Goal: Obtain resource: Download file/media

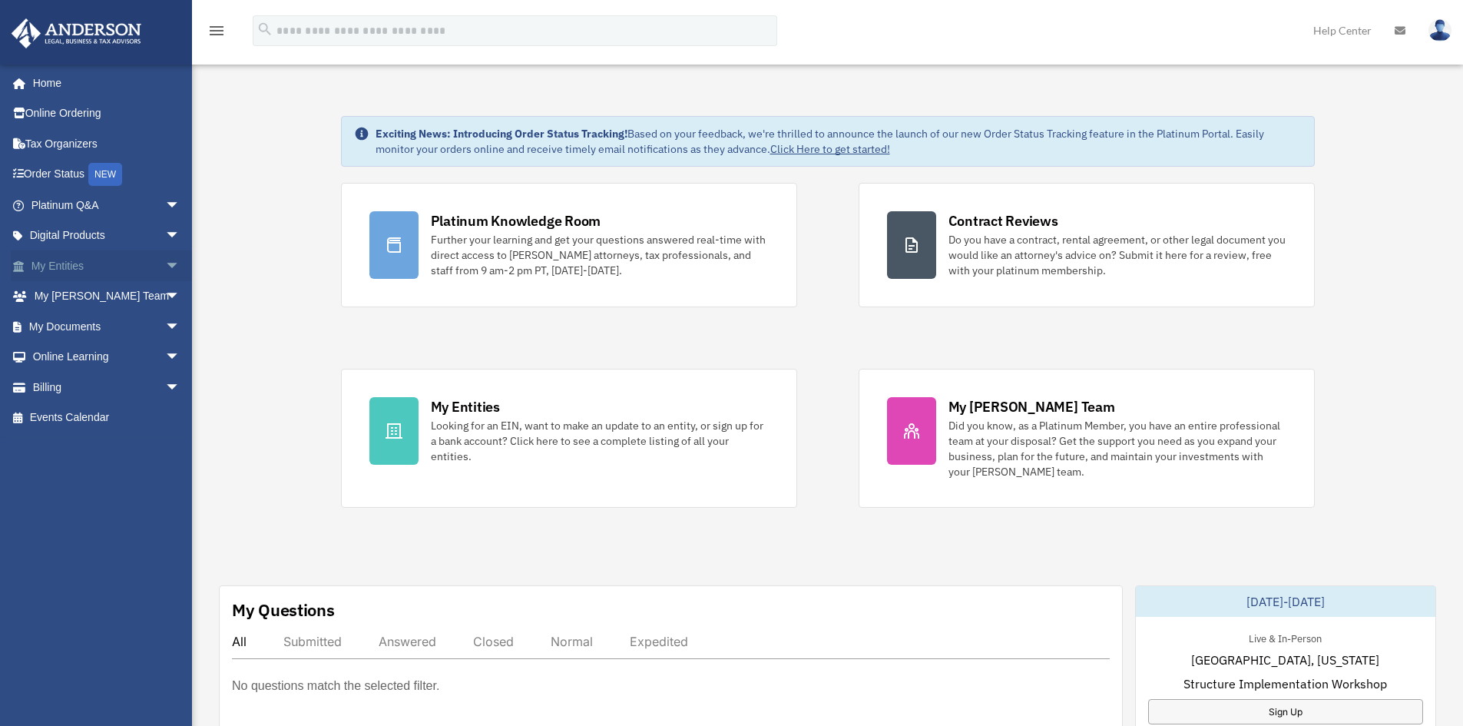
click at [134, 262] on link "My Entities arrow_drop_down" at bounding box center [107, 265] width 193 height 31
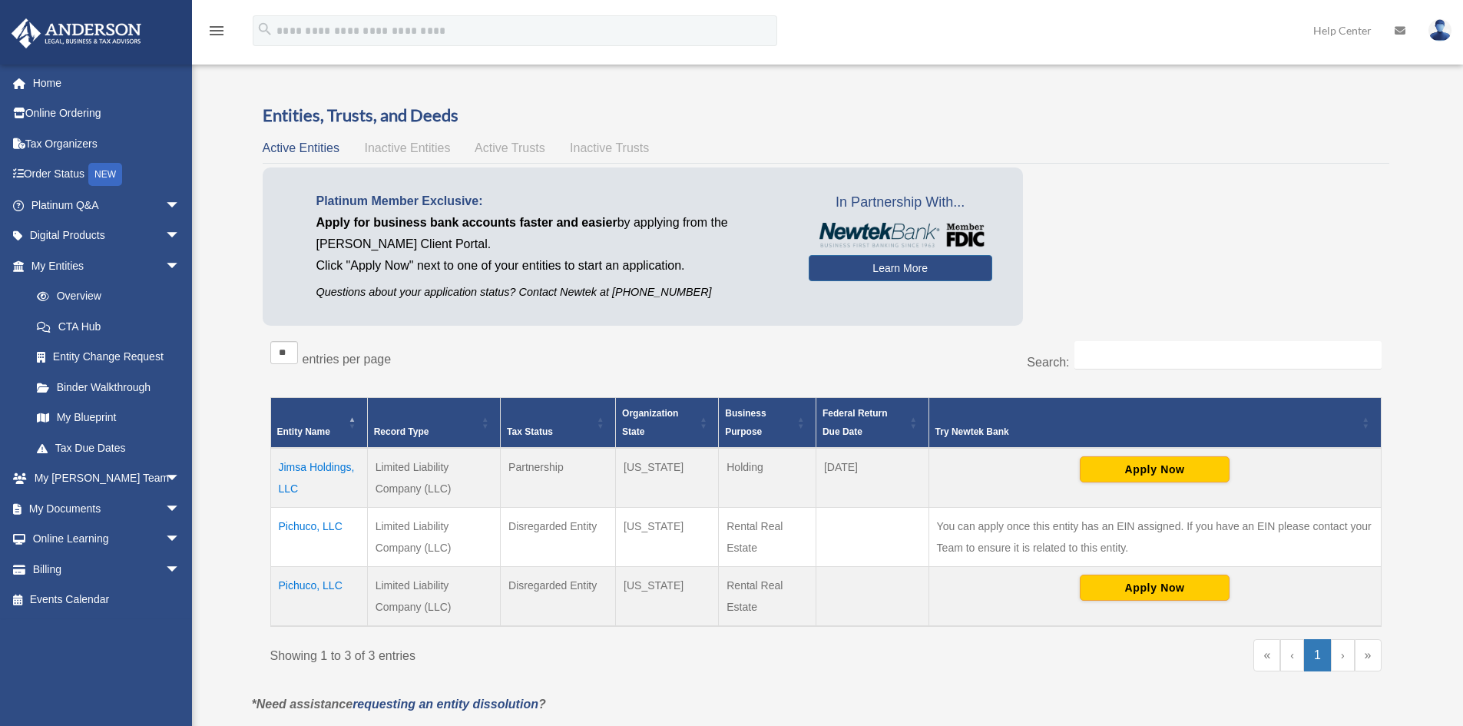
click at [319, 583] on td "Pichuco, LLC" at bounding box center [318, 597] width 97 height 60
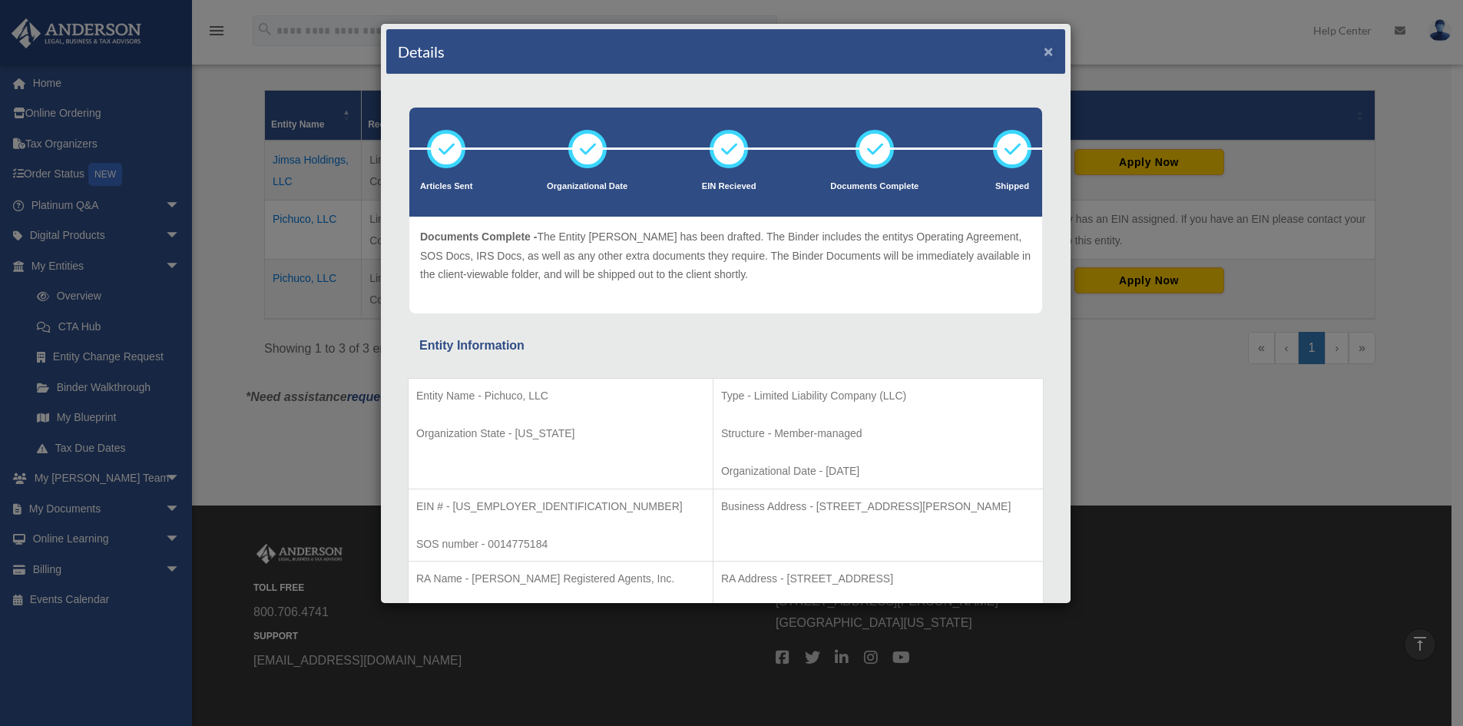
click at [1044, 50] on button "×" at bounding box center [1049, 51] width 10 height 16
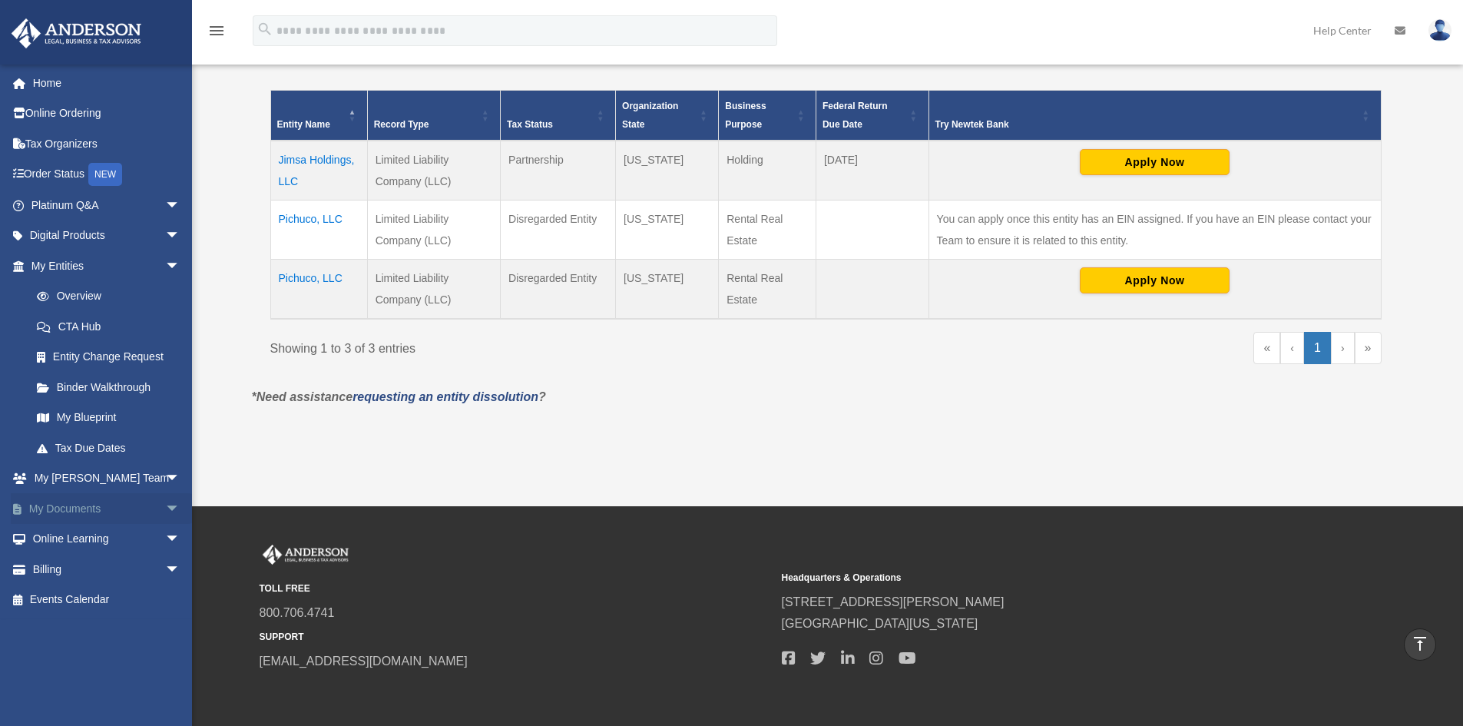
click at [165, 511] on span "arrow_drop_down" at bounding box center [180, 508] width 31 height 31
click at [71, 533] on link "Box" at bounding box center [113, 539] width 182 height 31
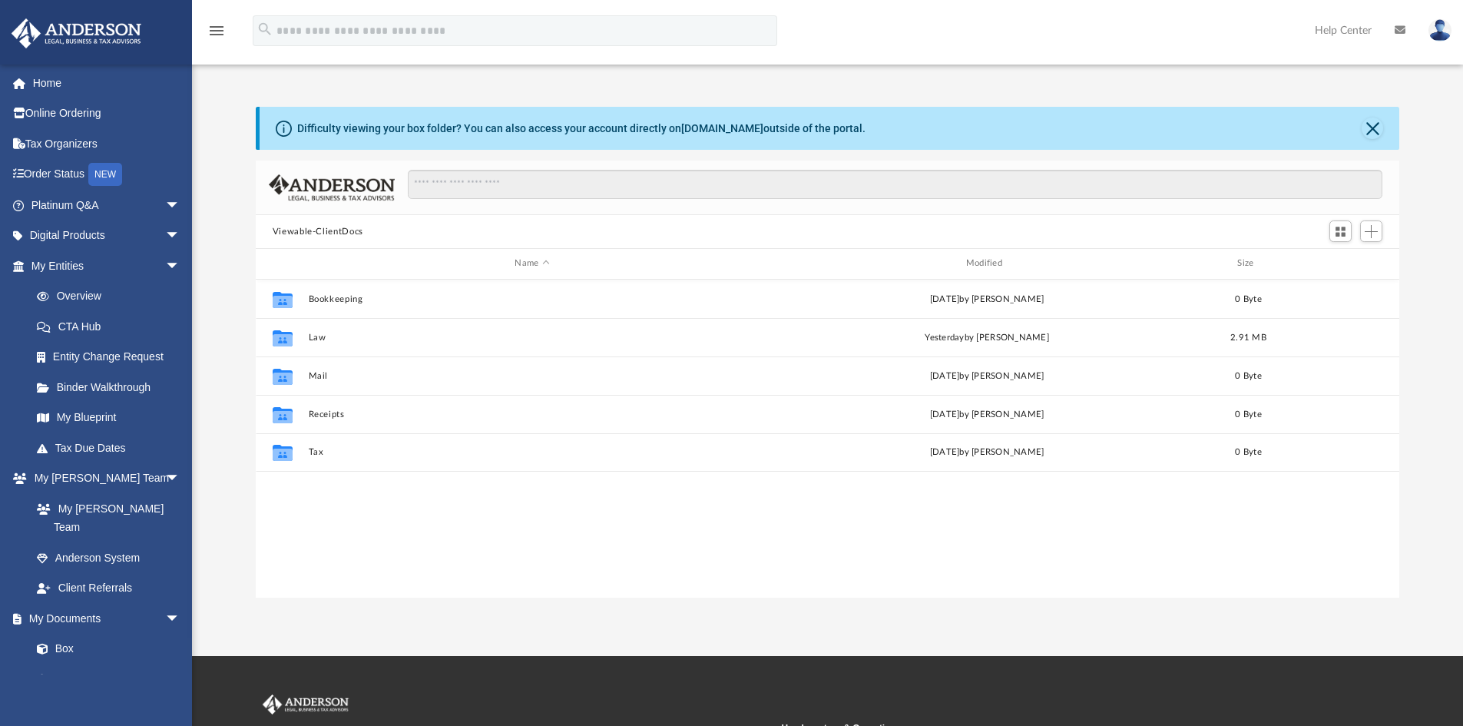
scroll to position [338, 1132]
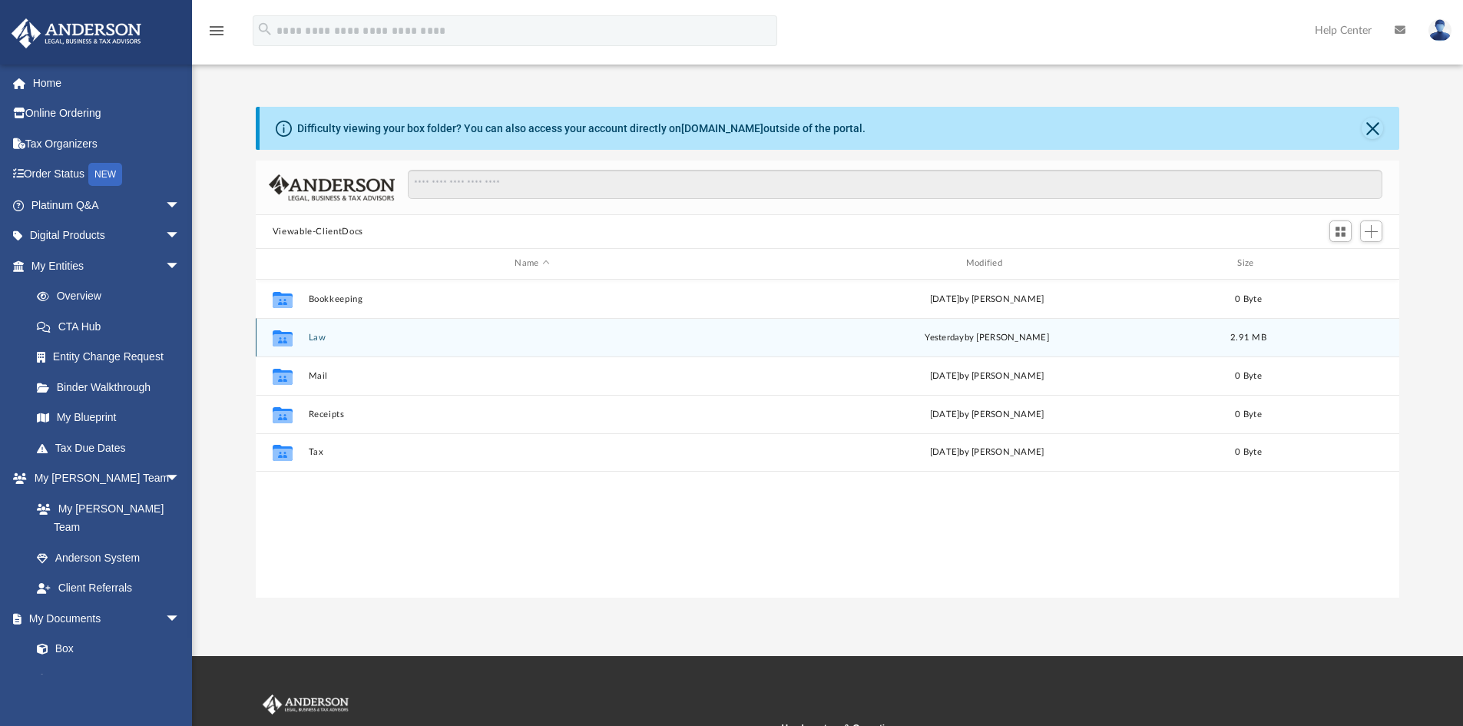
click at [318, 341] on button "Law" at bounding box center [532, 338] width 448 height 10
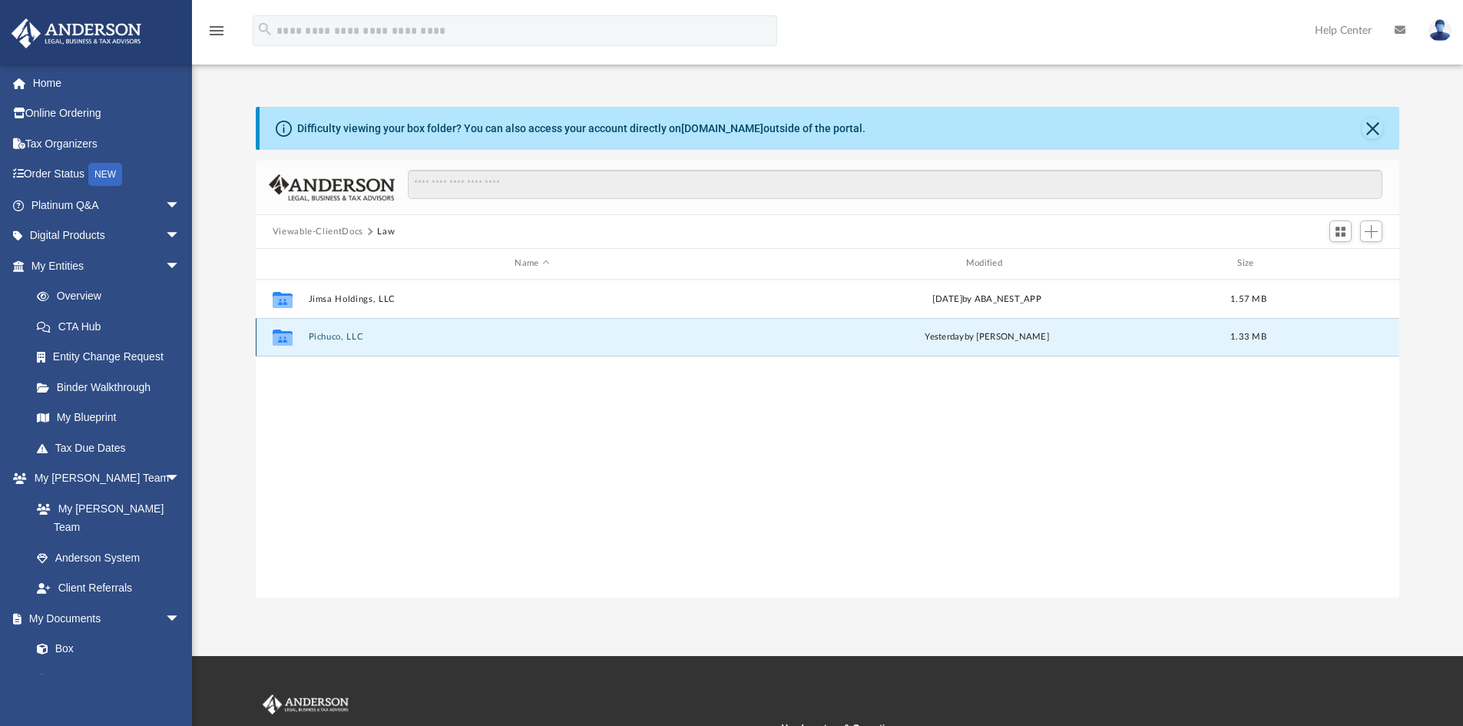
click at [332, 338] on button "Pichuco, LLC" at bounding box center [532, 337] width 448 height 10
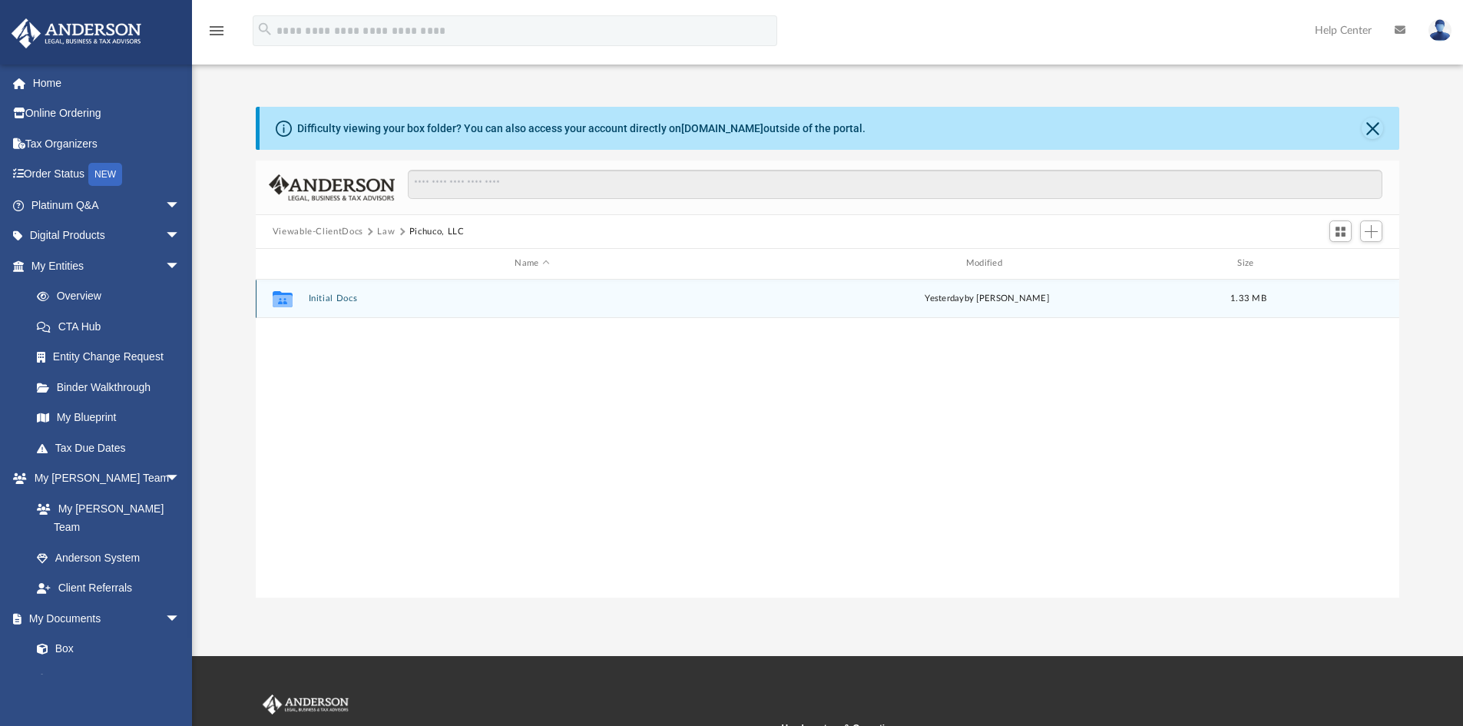
click at [339, 299] on button "Initial Docs" at bounding box center [532, 298] width 448 height 10
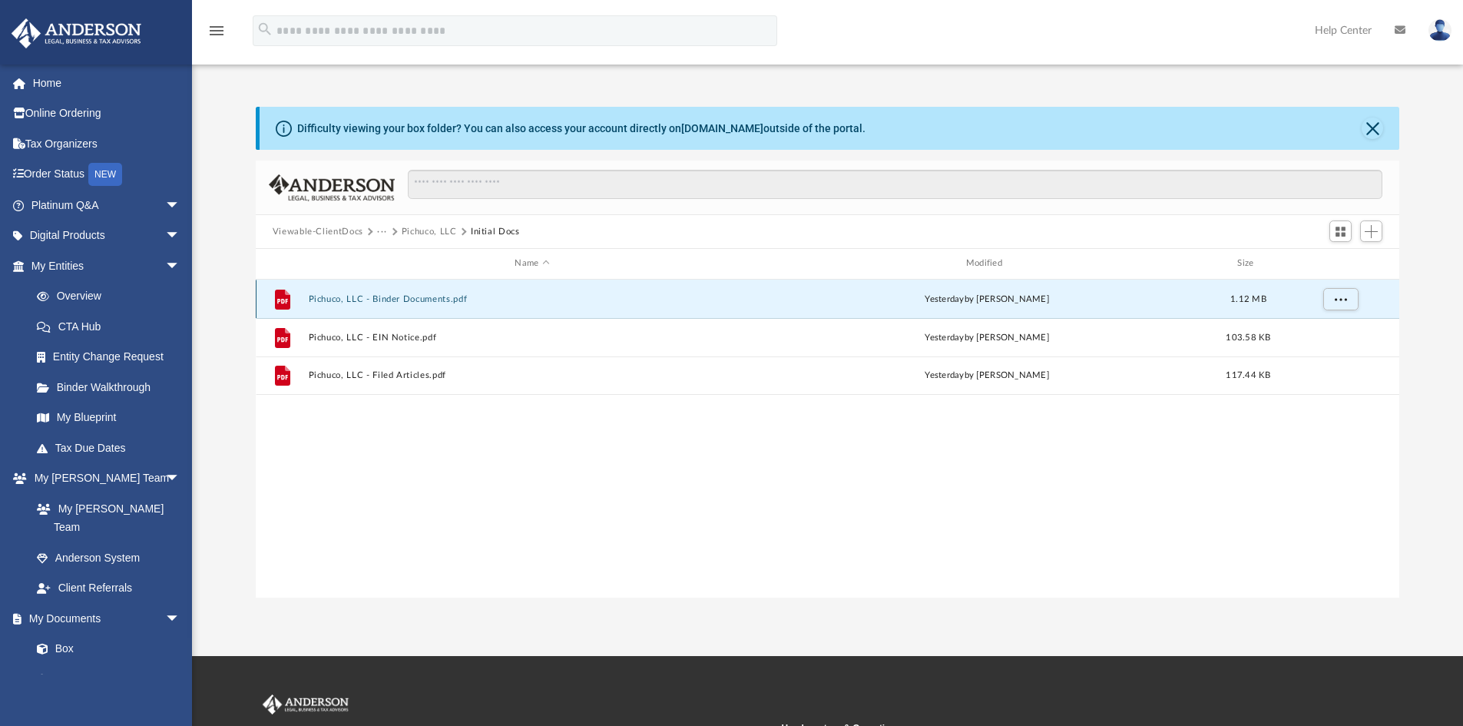
click at [344, 297] on button "Pichuco, LLC - Binder Documents.pdf" at bounding box center [532, 299] width 448 height 10
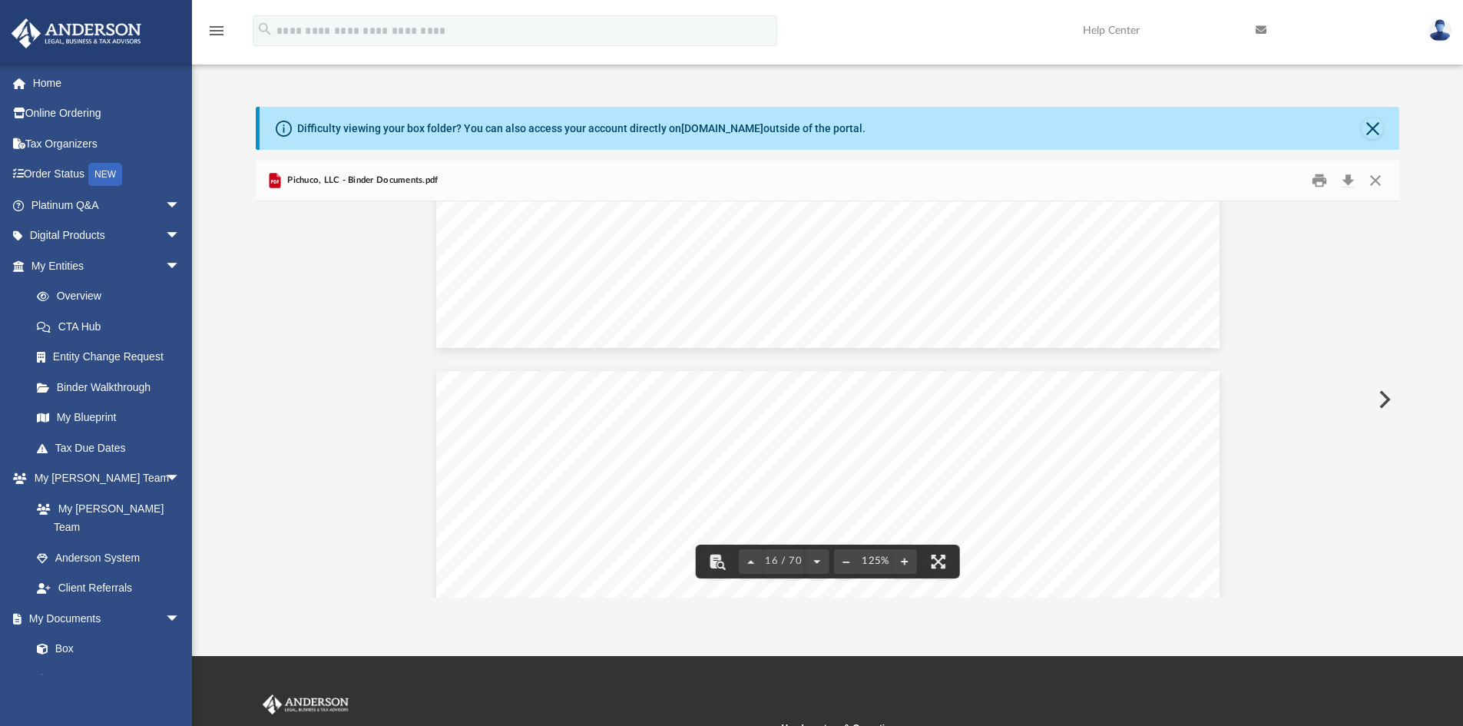
scroll to position [15778, 0]
click at [1379, 128] on button "Close" at bounding box center [1373, 129] width 22 height 22
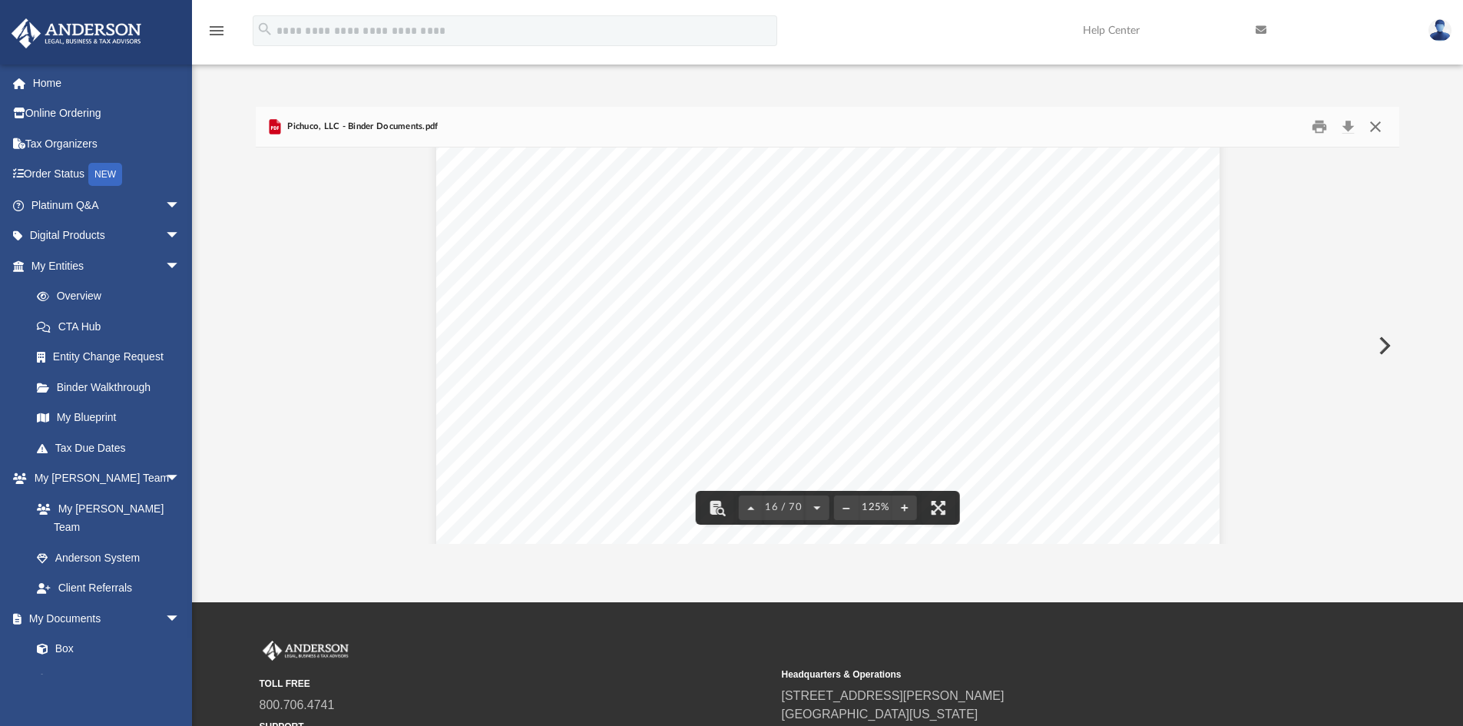
click at [1376, 124] on button "Close" at bounding box center [1376, 127] width 28 height 24
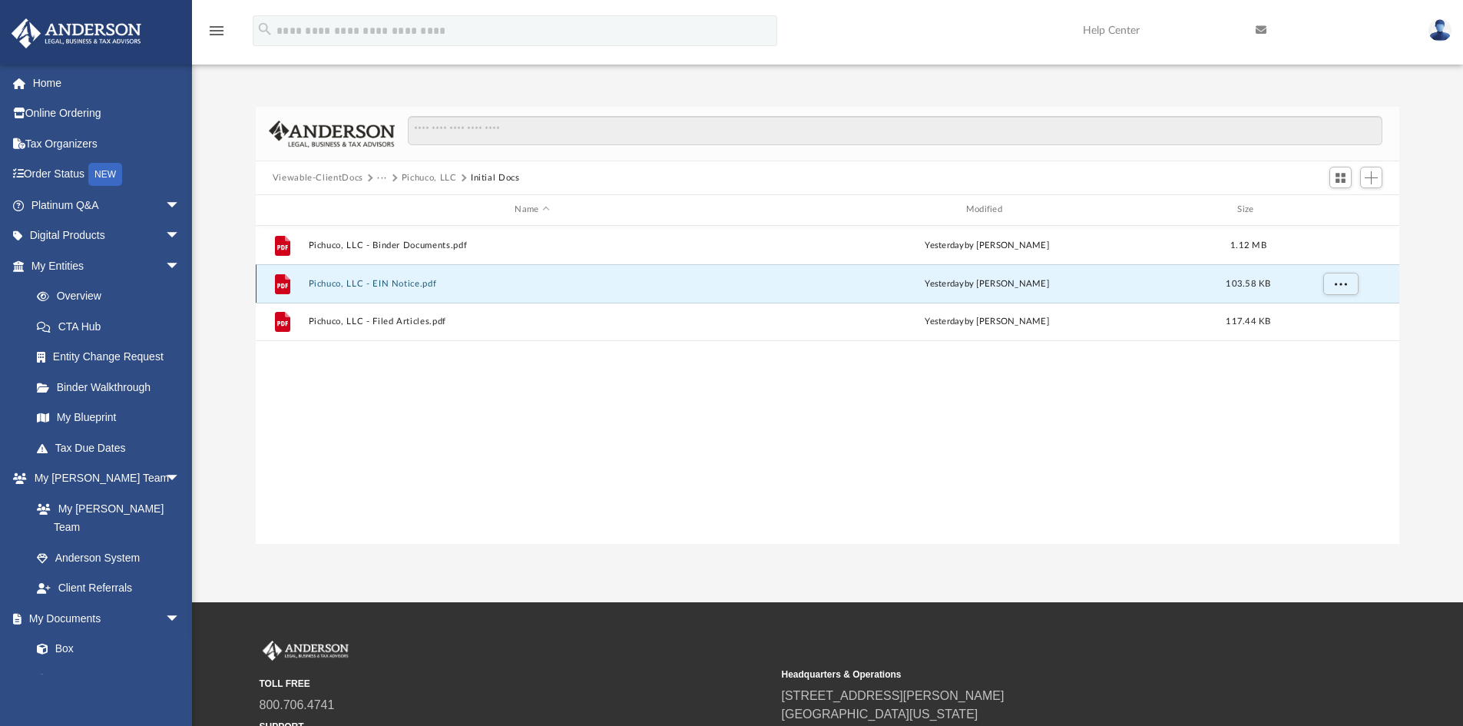
click at [406, 286] on button "Pichuco, LLC - EIN Notice.pdf" at bounding box center [532, 284] width 448 height 10
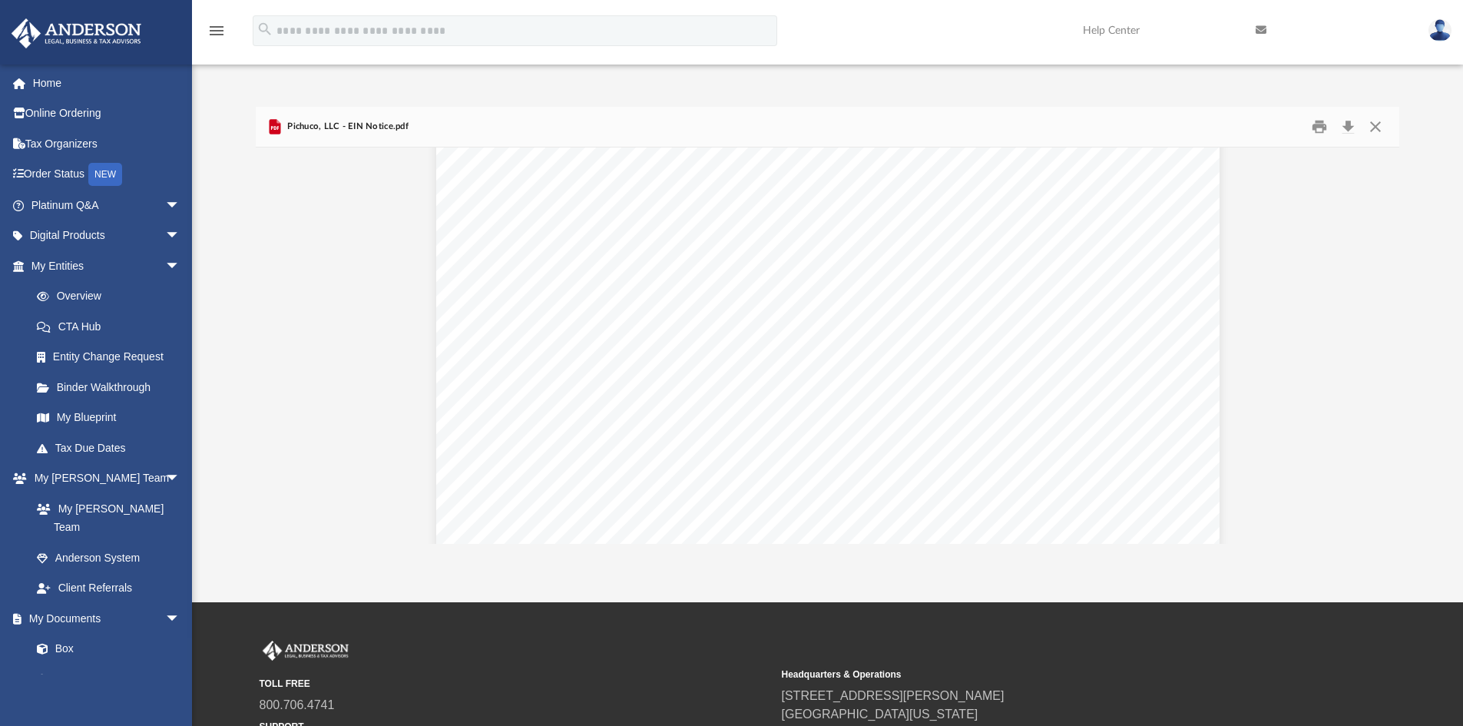
scroll to position [4788, 0]
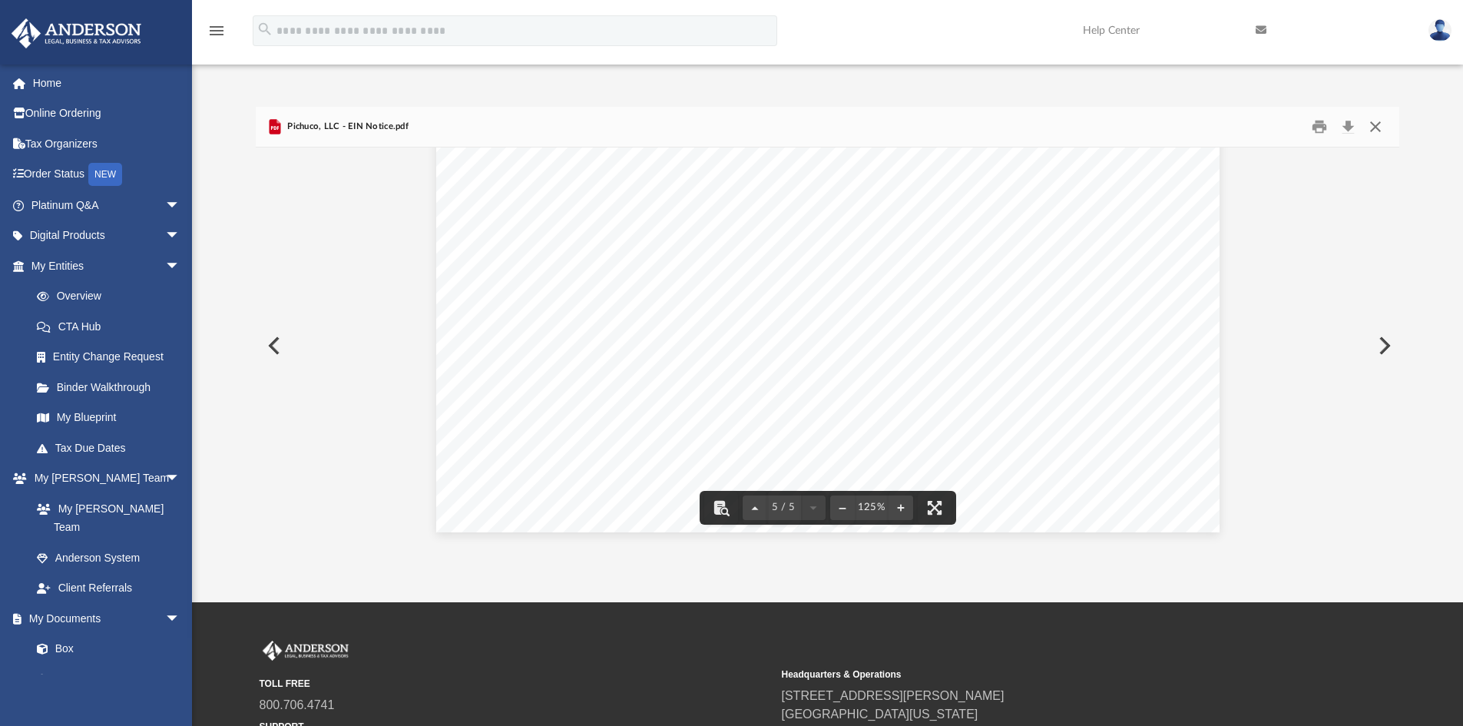
click at [1381, 124] on button "Close" at bounding box center [1376, 127] width 28 height 24
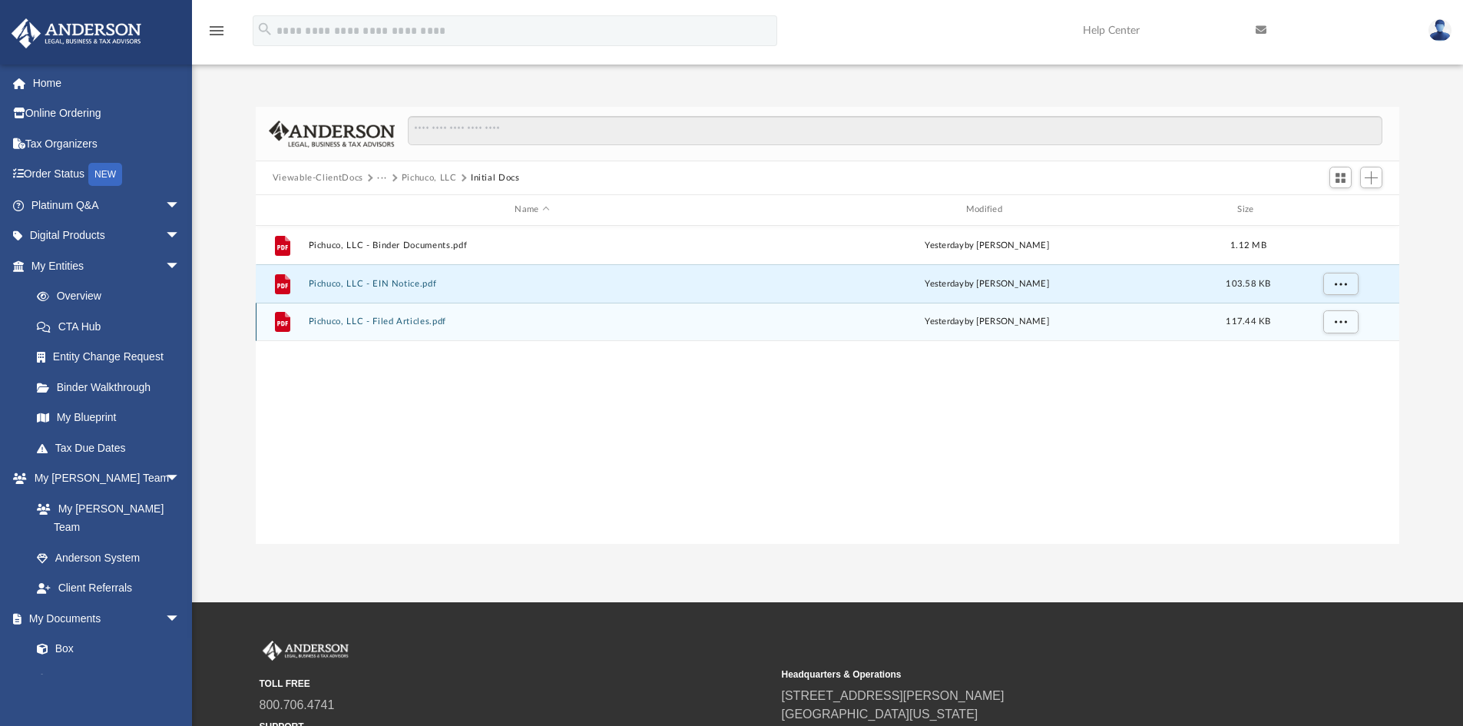
click at [412, 318] on button "Pichuco, LLC - Filed Articles.pdf" at bounding box center [532, 321] width 448 height 10
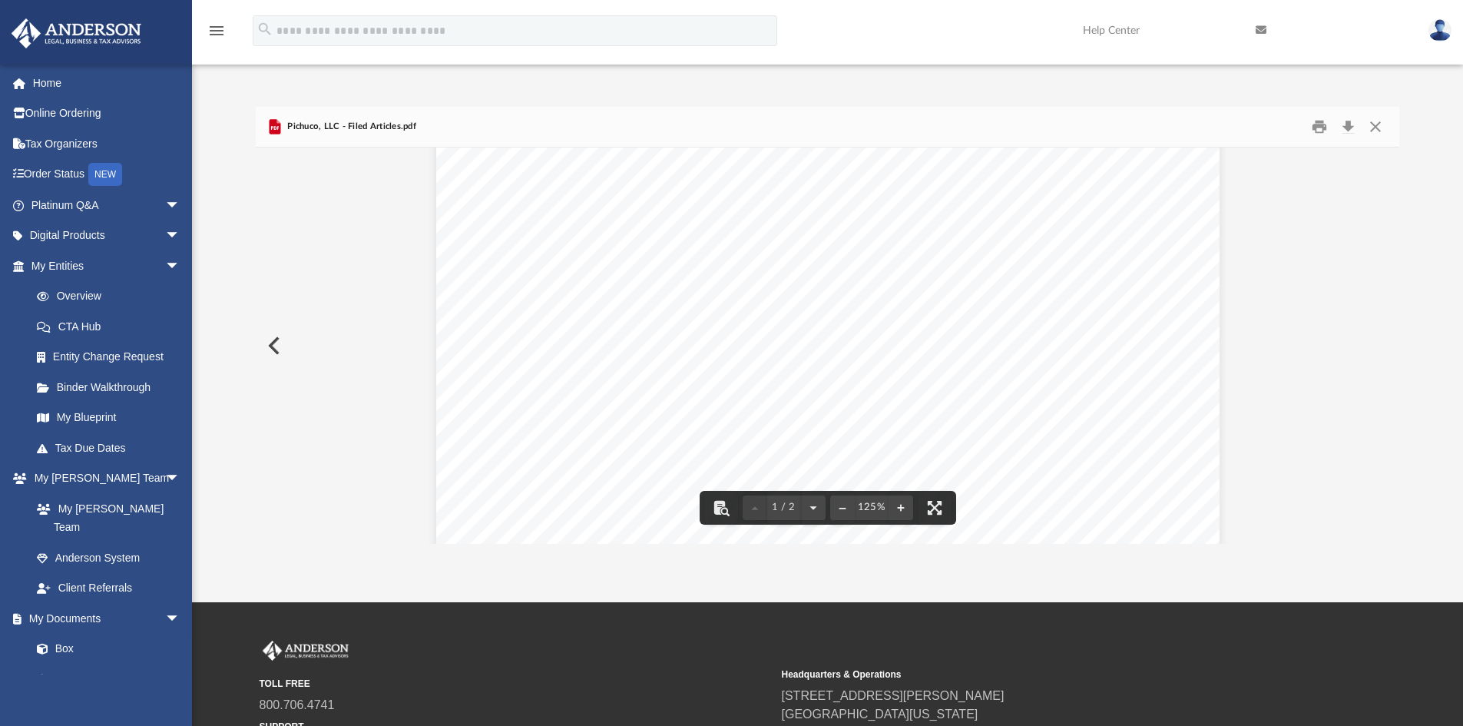
scroll to position [0, 0]
click at [1319, 120] on button "Print" at bounding box center [1319, 127] width 31 height 24
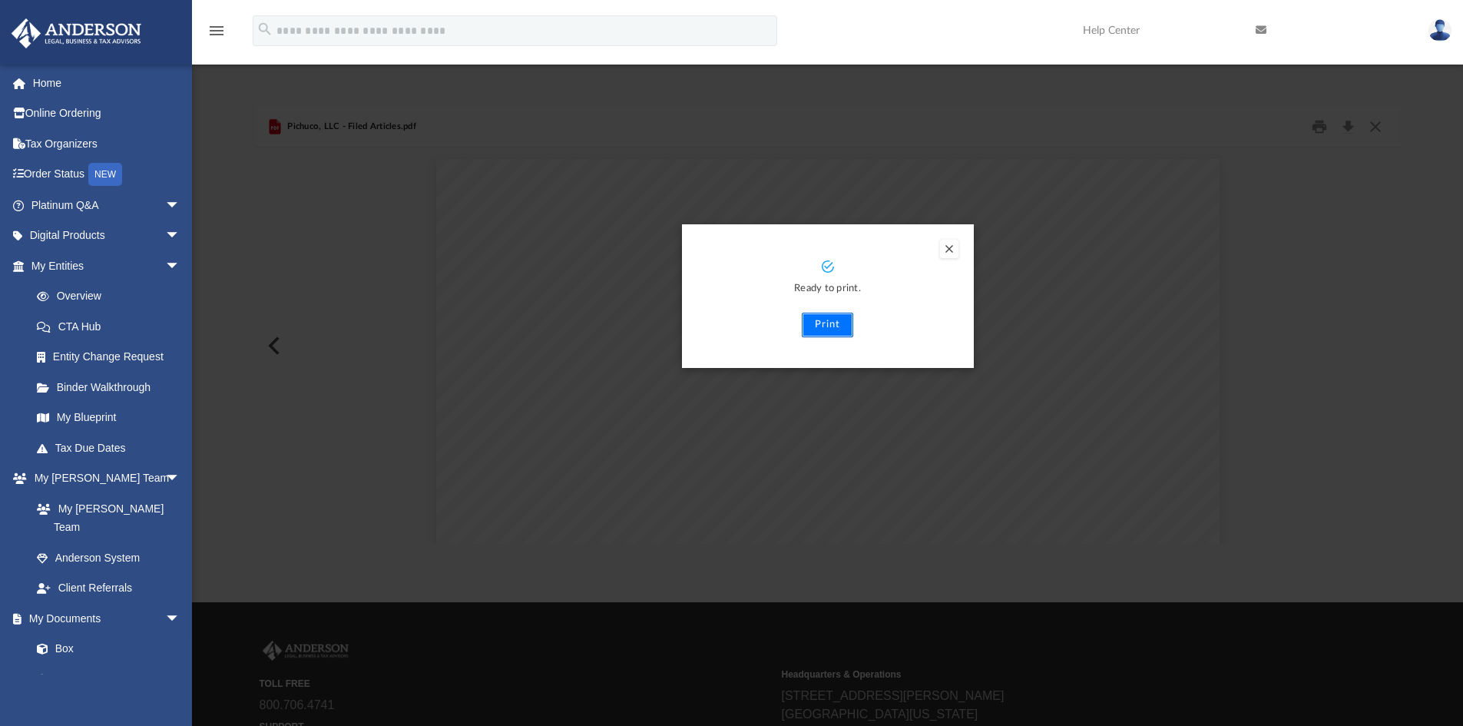
click at [837, 326] on button "Print" at bounding box center [827, 325] width 51 height 25
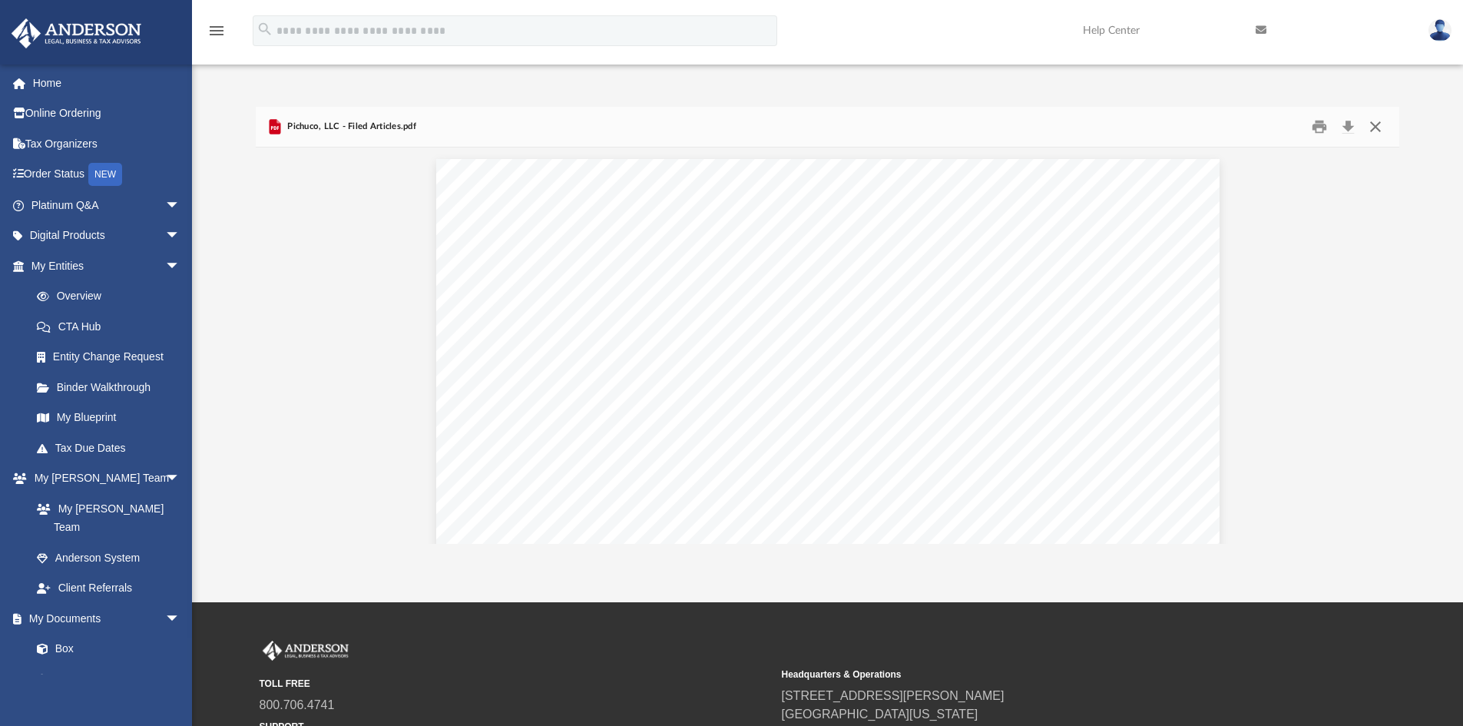
click at [1376, 125] on button "Close" at bounding box center [1376, 127] width 28 height 24
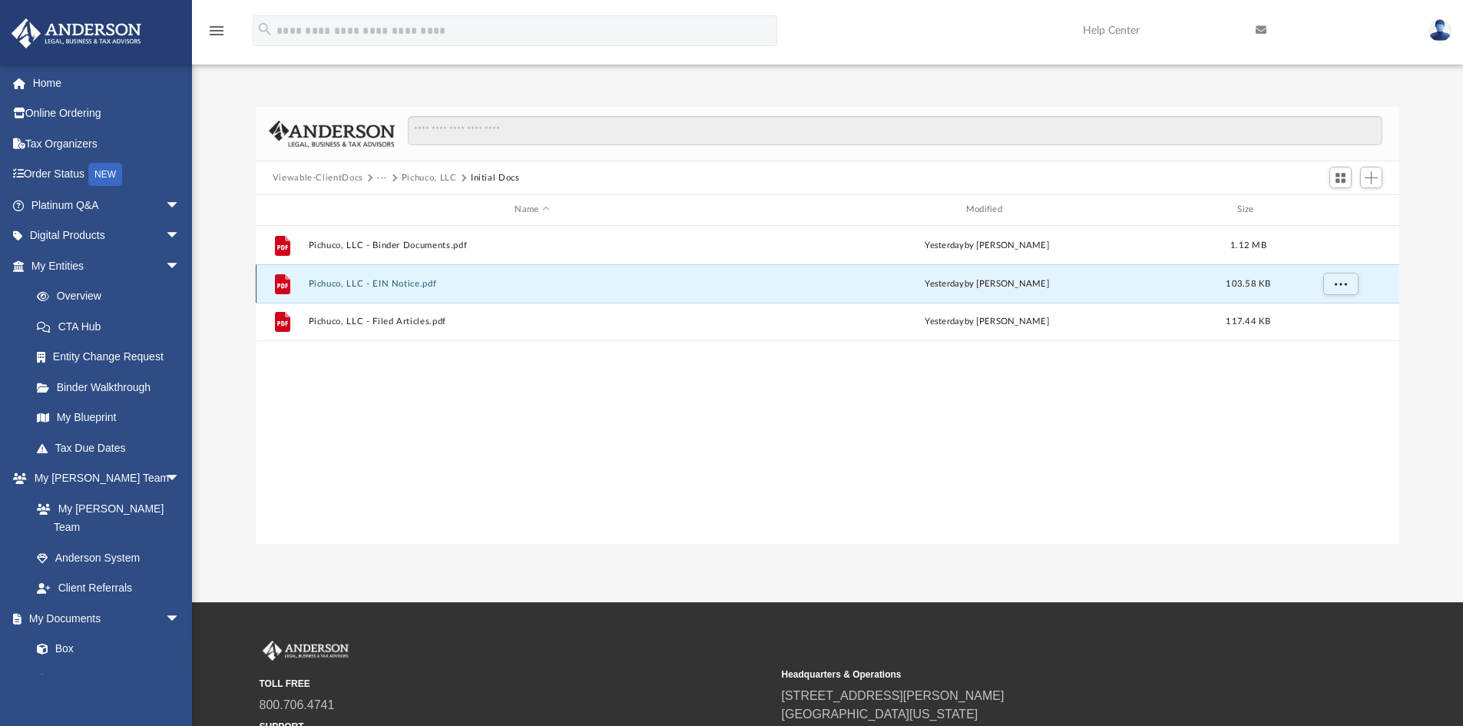
click at [388, 282] on button "Pichuco, LLC - EIN Notice.pdf" at bounding box center [532, 284] width 448 height 10
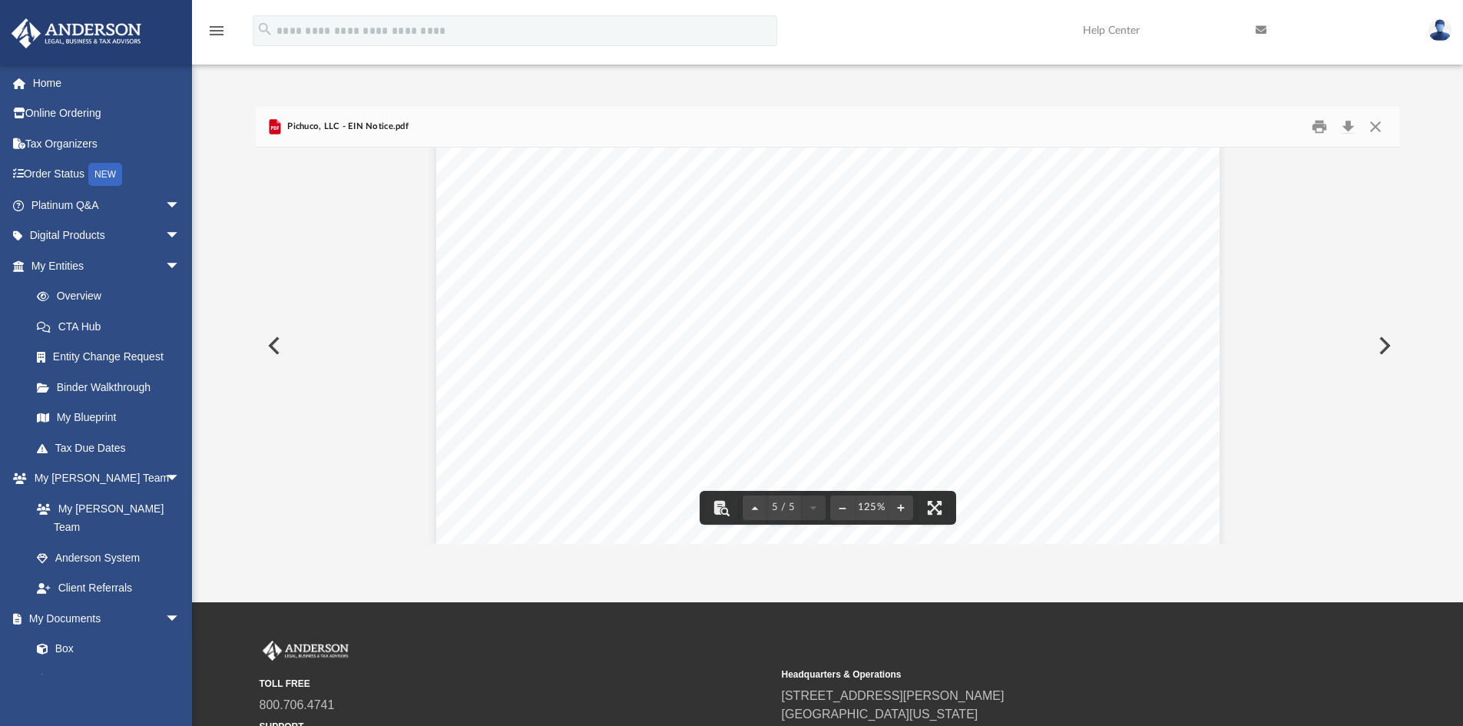
scroll to position [4378, 0]
click at [626, 185] on link "Page 5" at bounding box center [626, 189] width 115 height 44
click at [1319, 119] on button "Print" at bounding box center [1319, 127] width 31 height 24
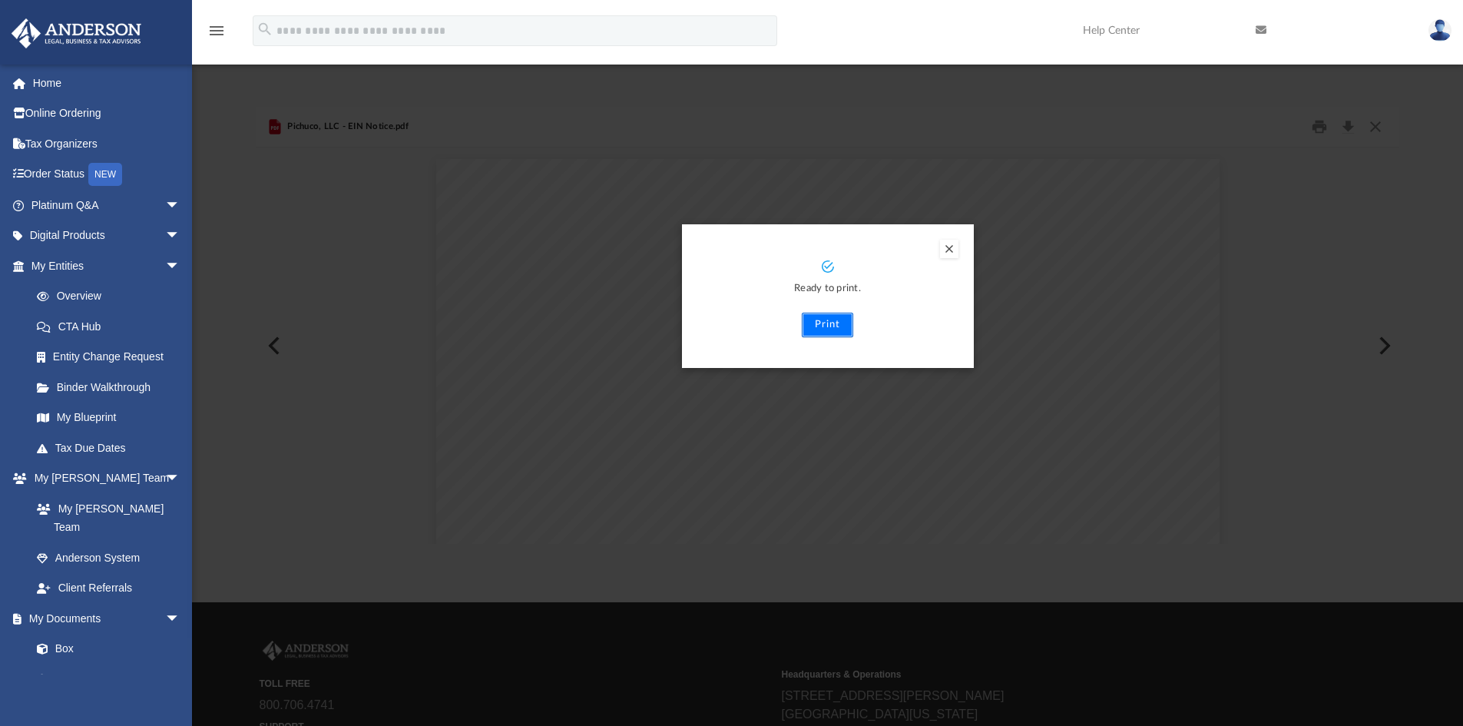
click at [827, 323] on button "Print" at bounding box center [827, 325] width 51 height 25
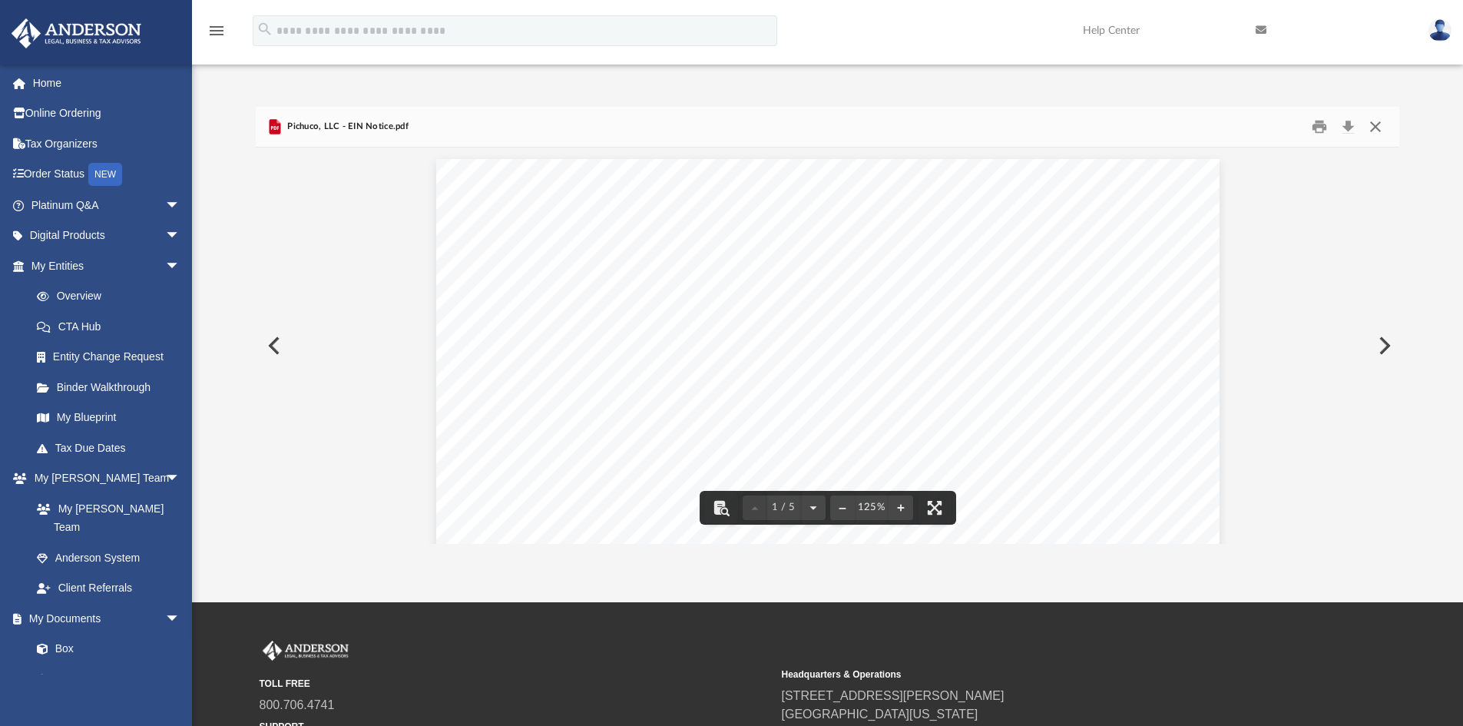
click at [1374, 123] on button "Close" at bounding box center [1376, 127] width 28 height 24
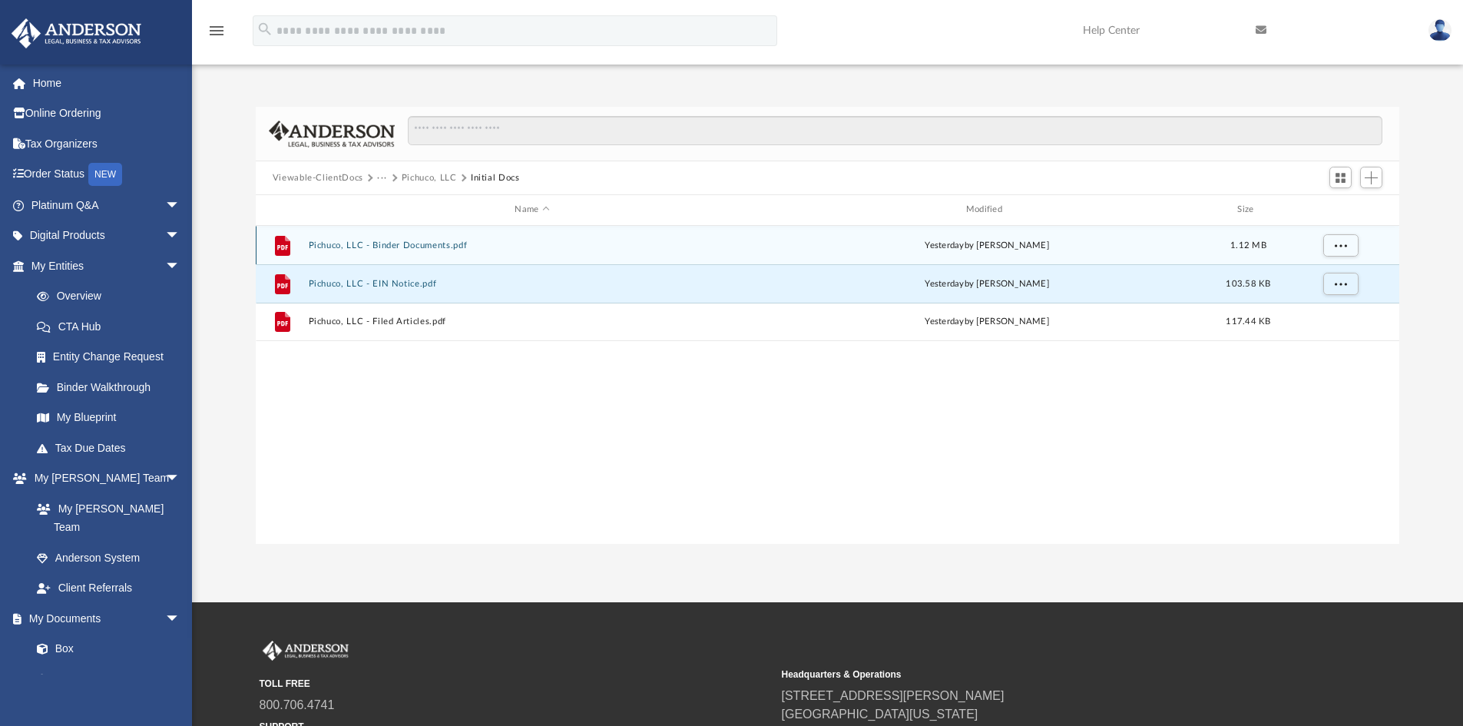
click at [421, 253] on div "File Pichuco, LLC - Binder Documents.pdf yesterday by Kathleen Maureene Pelican…" at bounding box center [828, 245] width 1144 height 38
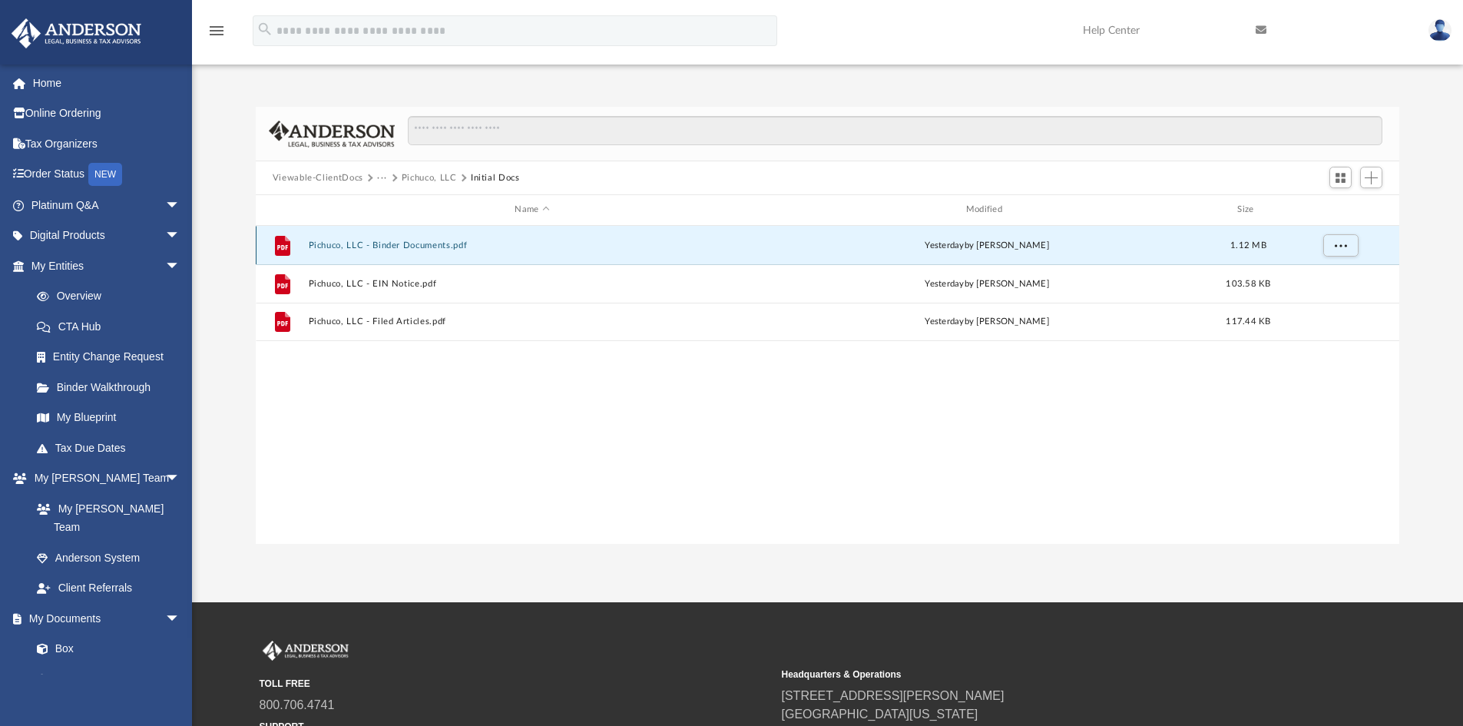
click at [402, 246] on button "Pichuco, LLC - Binder Documents.pdf" at bounding box center [532, 245] width 448 height 10
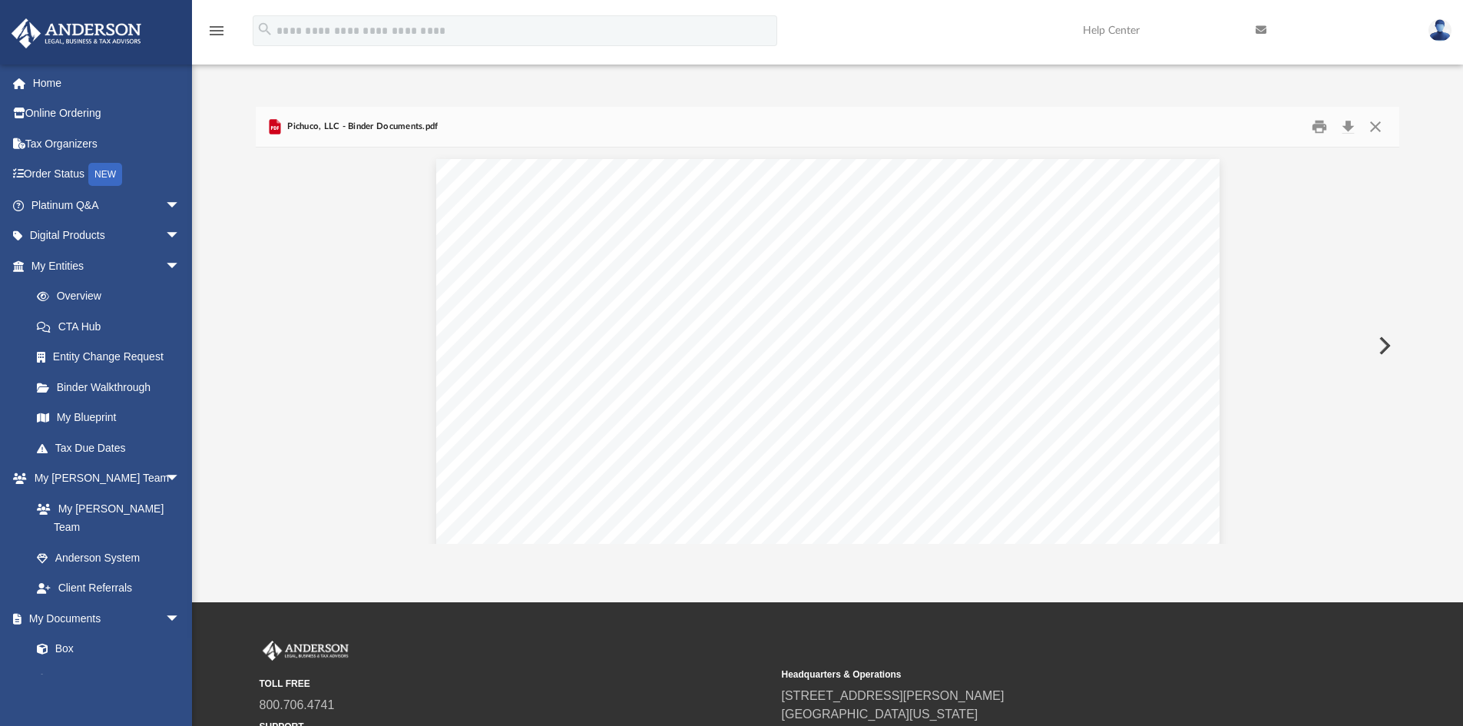
scroll to position [15552, 0]
drag, startPoint x: 1380, startPoint y: 132, endPoint x: 1304, endPoint y: 235, distance: 128.0
click at [1304, 235] on div "Pichuco, LLC - Binder Documents.pdf Operating Agreement of Pichuco, LLC Page 3 …" at bounding box center [828, 325] width 1144 height 437
click at [1314, 124] on button "Print" at bounding box center [1319, 127] width 31 height 24
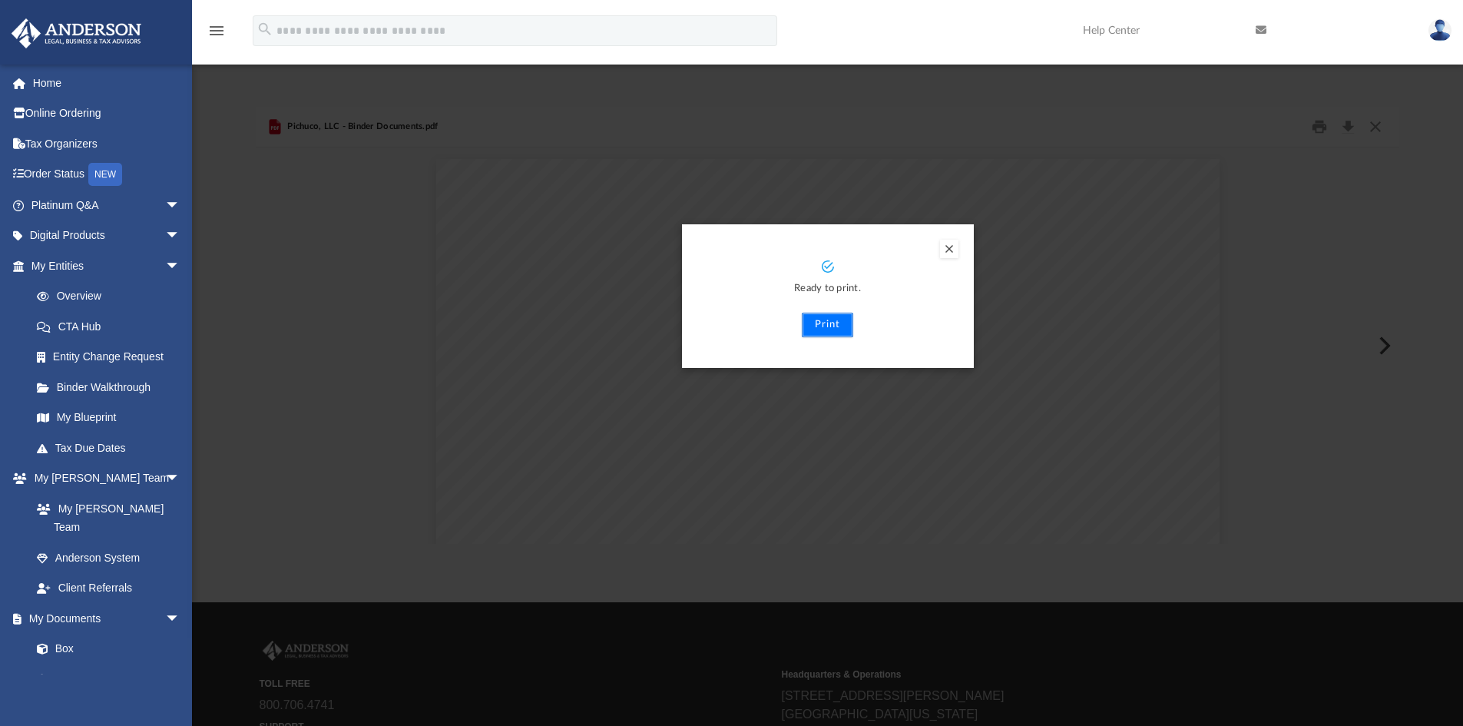
click at [829, 319] on button "Print" at bounding box center [827, 325] width 51 height 25
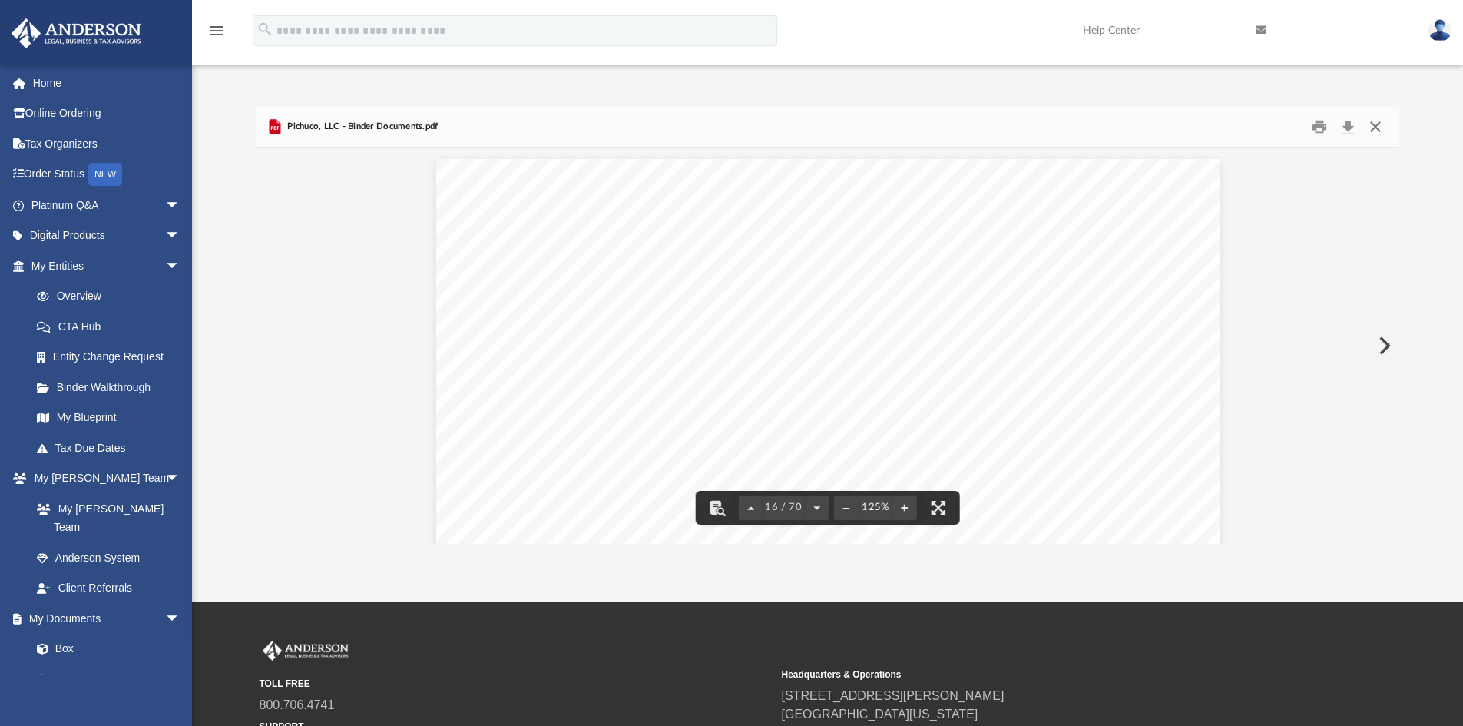
click at [1374, 120] on button "Close" at bounding box center [1376, 127] width 28 height 24
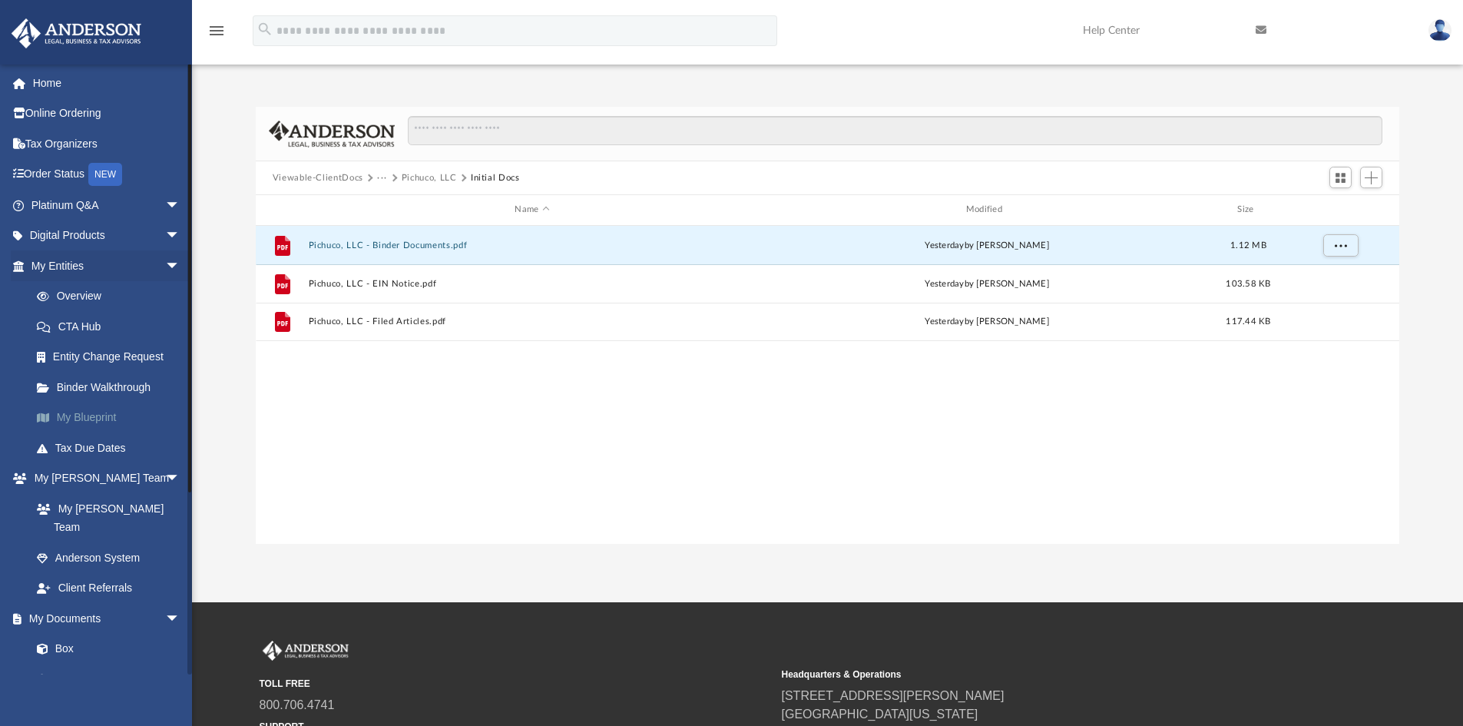
click at [111, 406] on link "My Blueprint" at bounding box center [113, 417] width 182 height 31
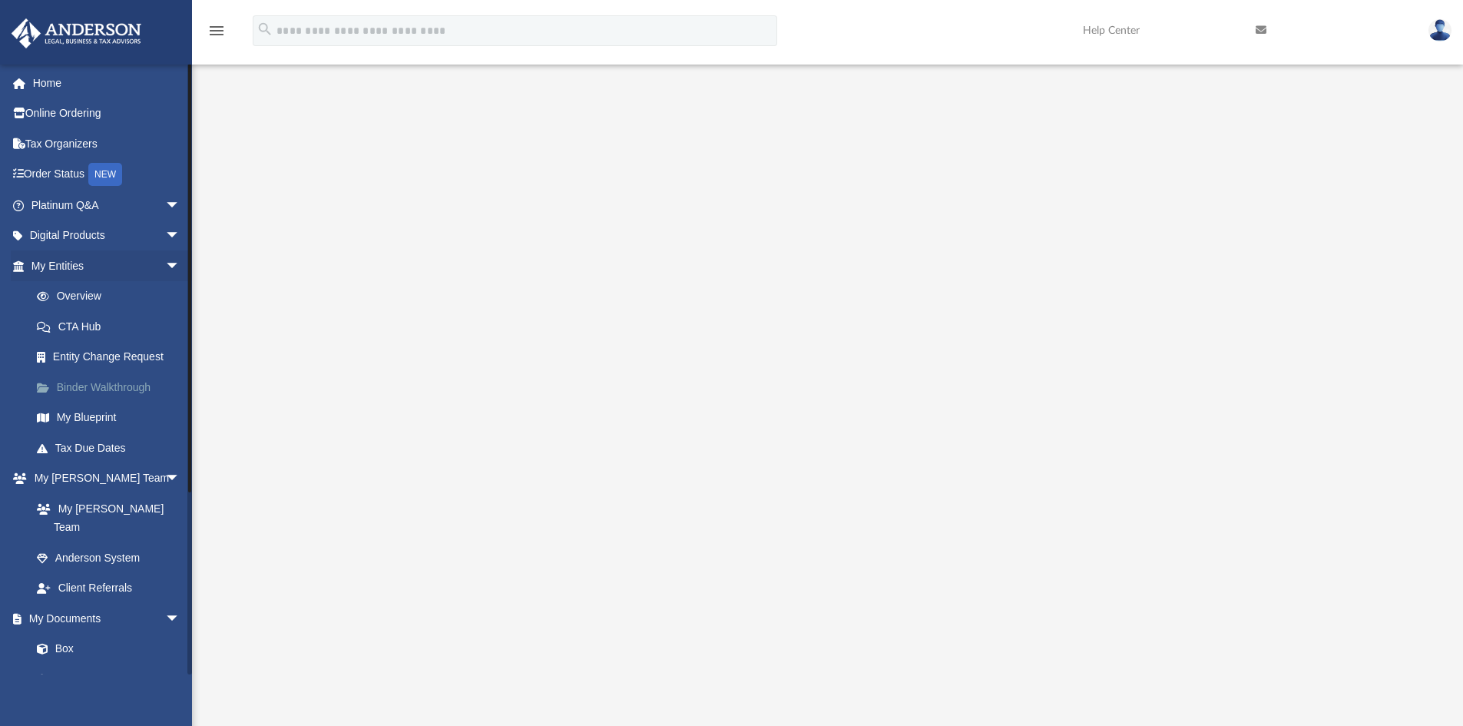
click at [130, 382] on link "Binder Walkthrough" at bounding box center [113, 387] width 182 height 31
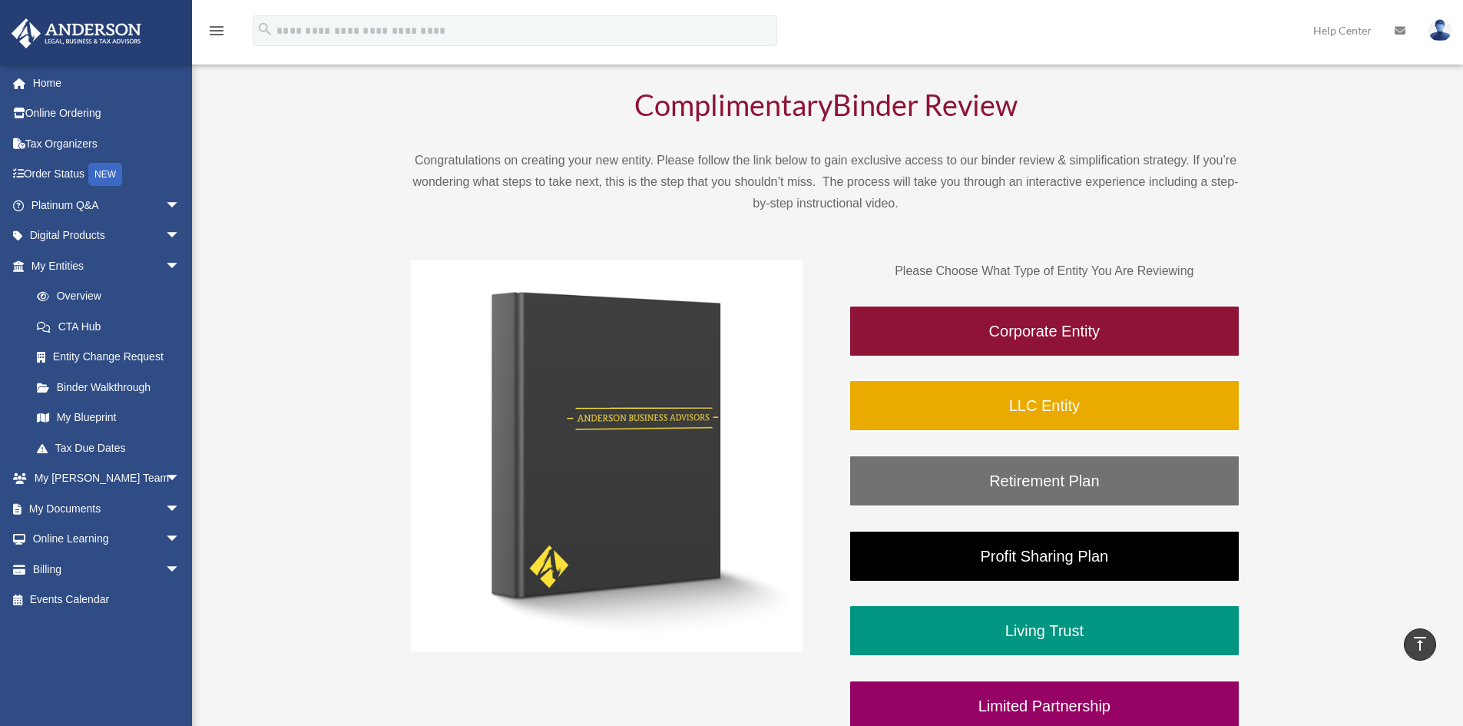
scroll to position [77, 0]
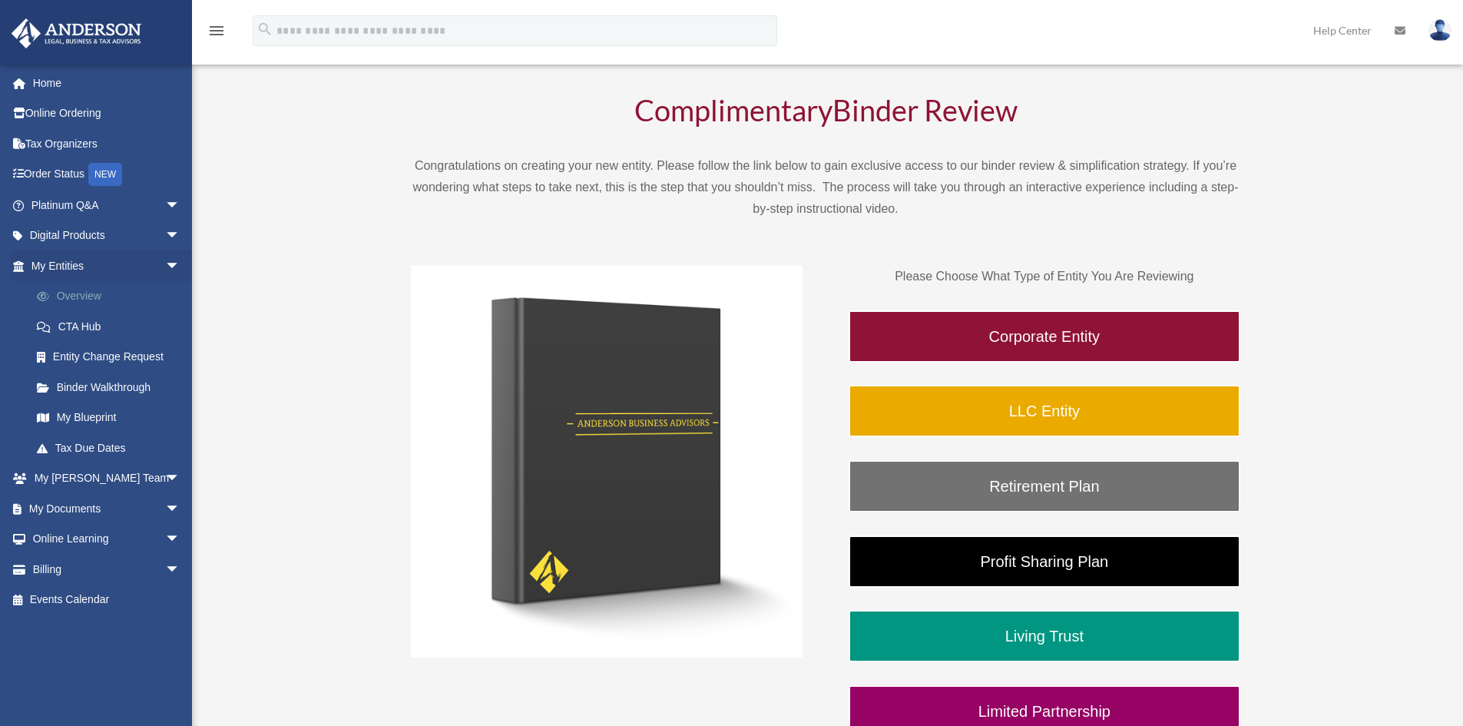
click at [91, 293] on link "Overview" at bounding box center [113, 296] width 182 height 31
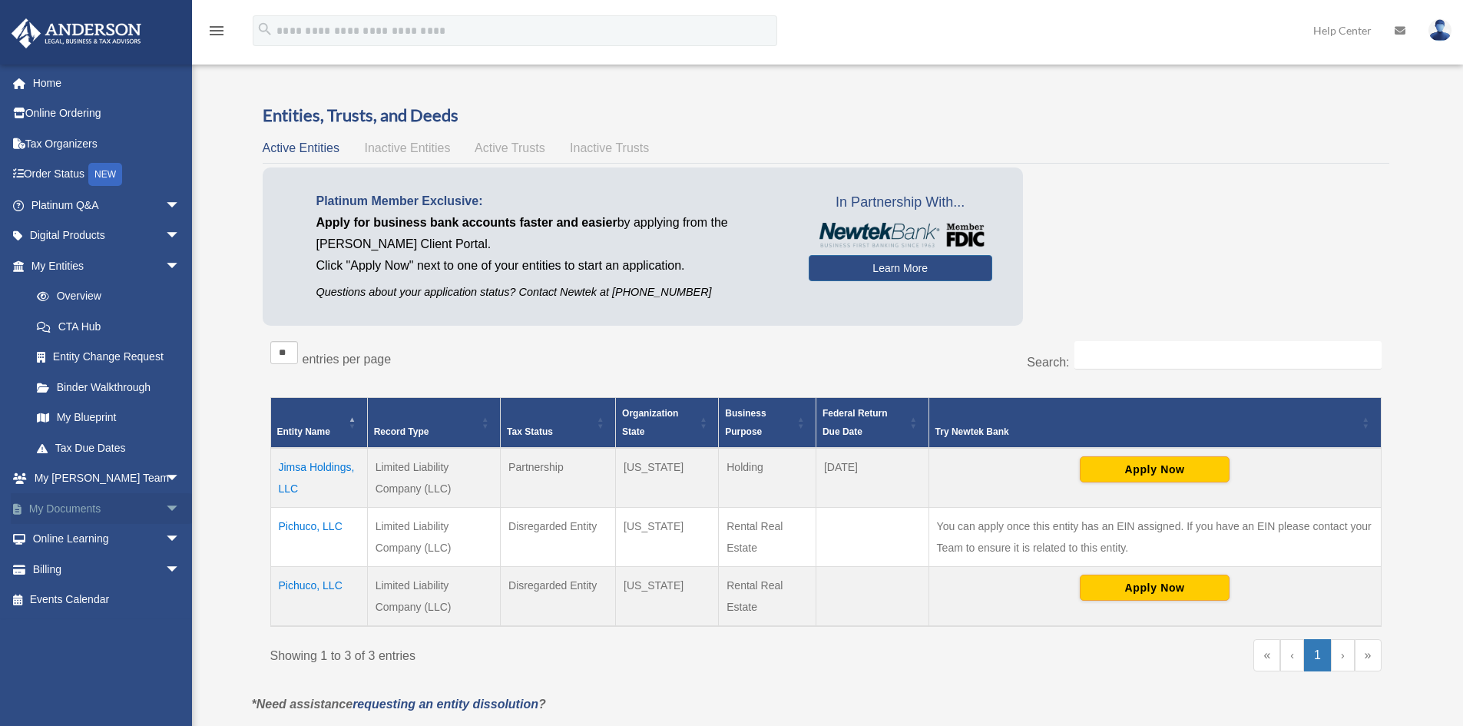
click at [138, 501] on link "My Documents arrow_drop_down" at bounding box center [107, 508] width 193 height 31
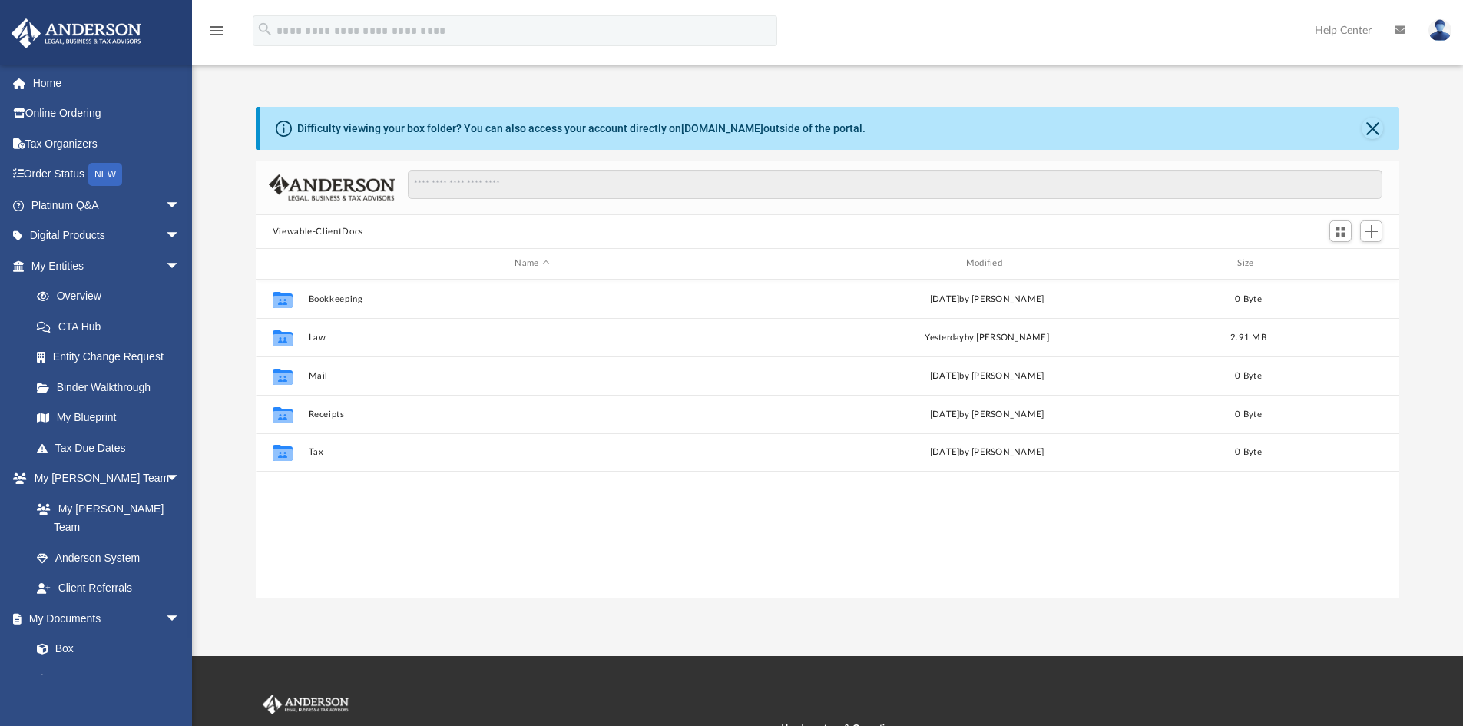
scroll to position [338, 1132]
click at [78, 634] on link "Box" at bounding box center [113, 649] width 182 height 31
click at [51, 644] on span at bounding box center [50, 649] width 10 height 11
click at [63, 634] on link "Box" at bounding box center [113, 649] width 182 height 31
click at [65, 634] on link "Box" at bounding box center [113, 649] width 182 height 31
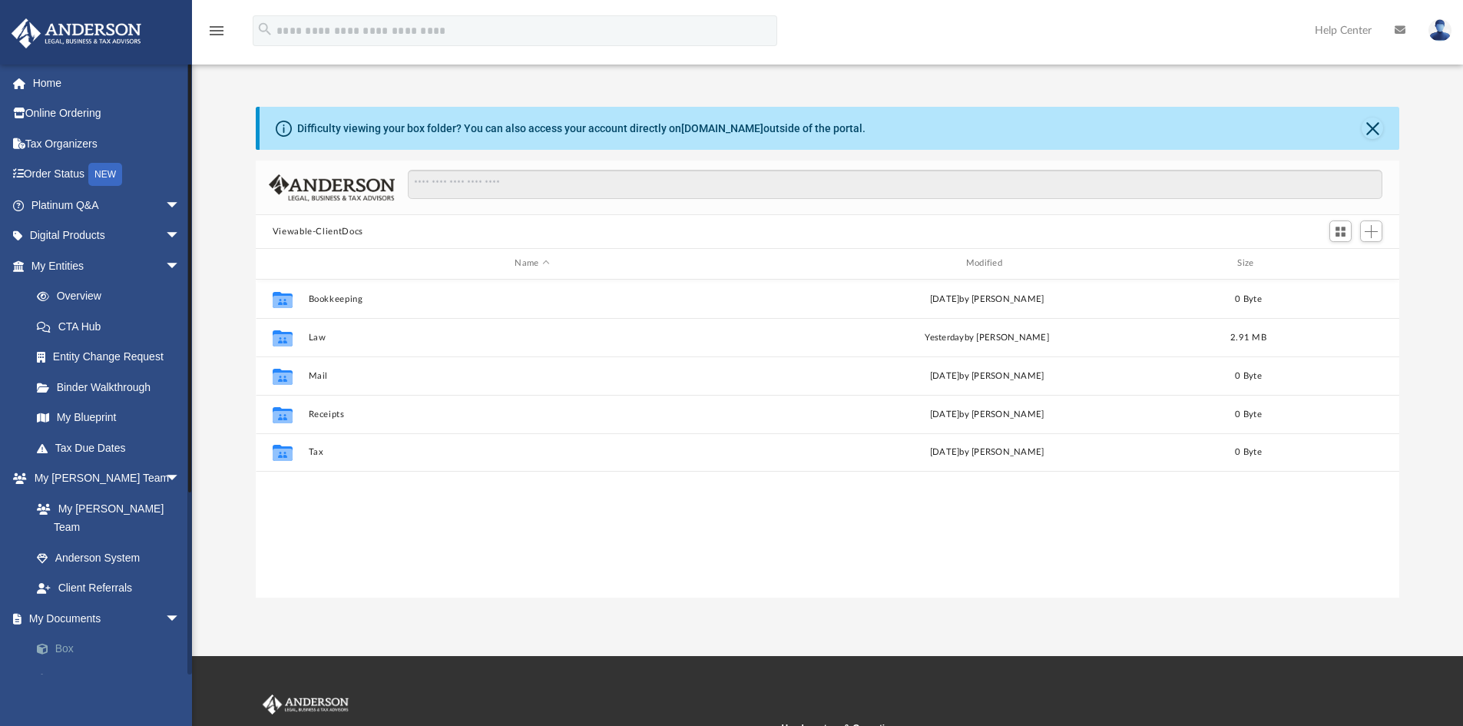
click at [67, 634] on link "Box" at bounding box center [113, 649] width 182 height 31
click at [50, 173] on link "Order Status NEW" at bounding box center [107, 174] width 193 height 31
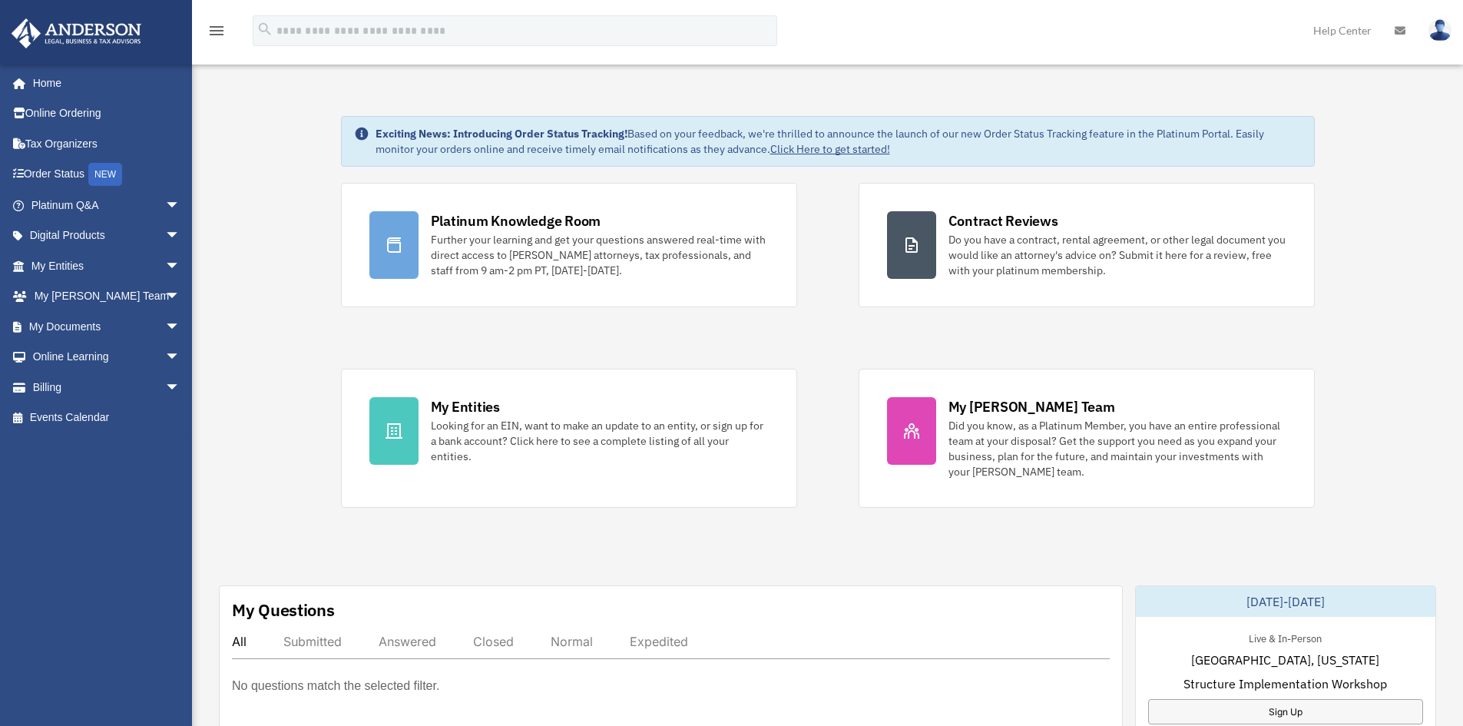
click at [1444, 37] on img at bounding box center [1440, 30] width 23 height 22
click at [1182, 133] on link "Logout" at bounding box center [1210, 133] width 154 height 31
